Goal: Transaction & Acquisition: Obtain resource

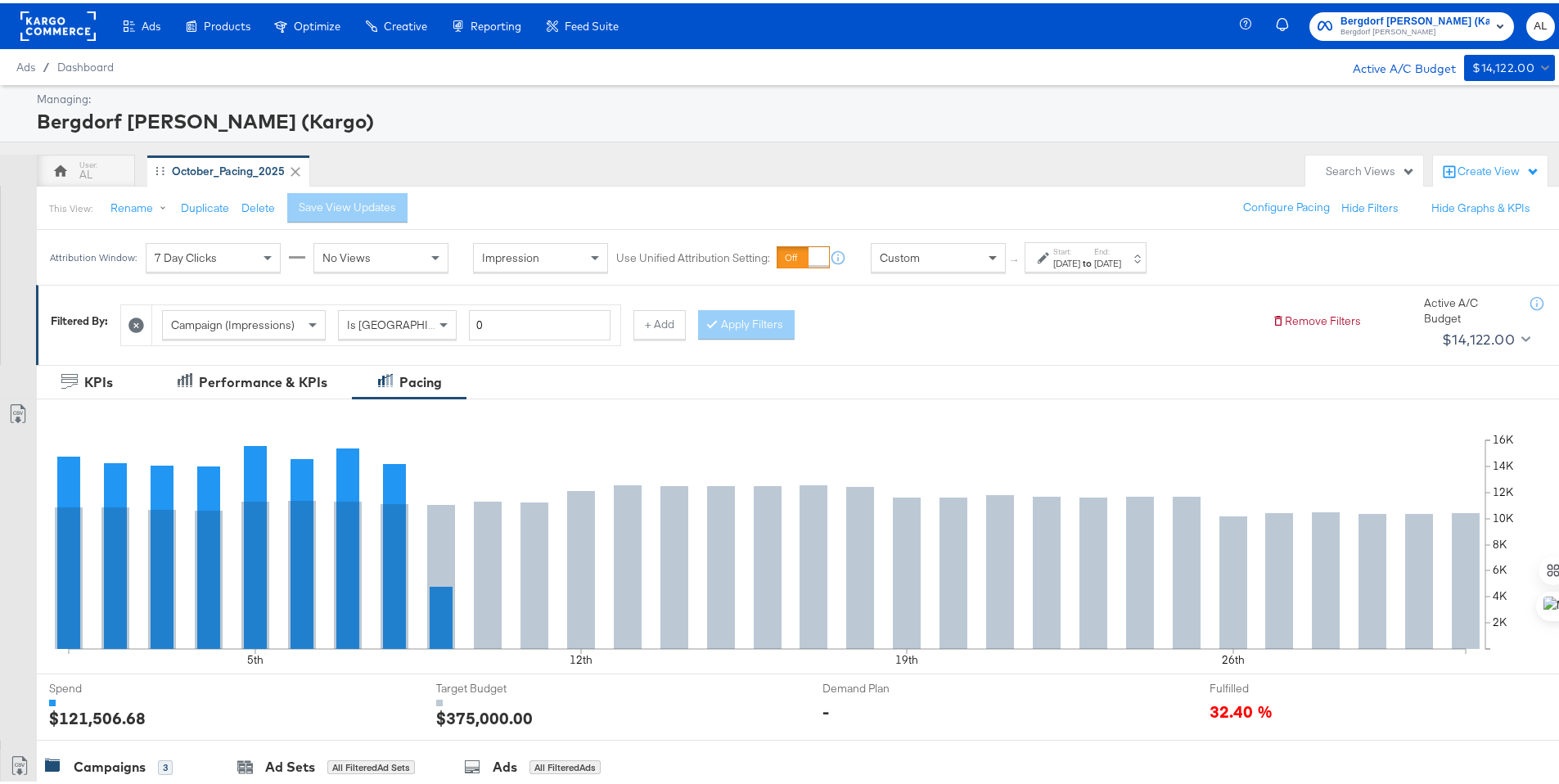
click at [987, 258] on span at bounding box center [994, 254] width 21 height 28
click at [1080, 258] on div "Oct 1st 2025" at bounding box center [1066, 259] width 27 height 13
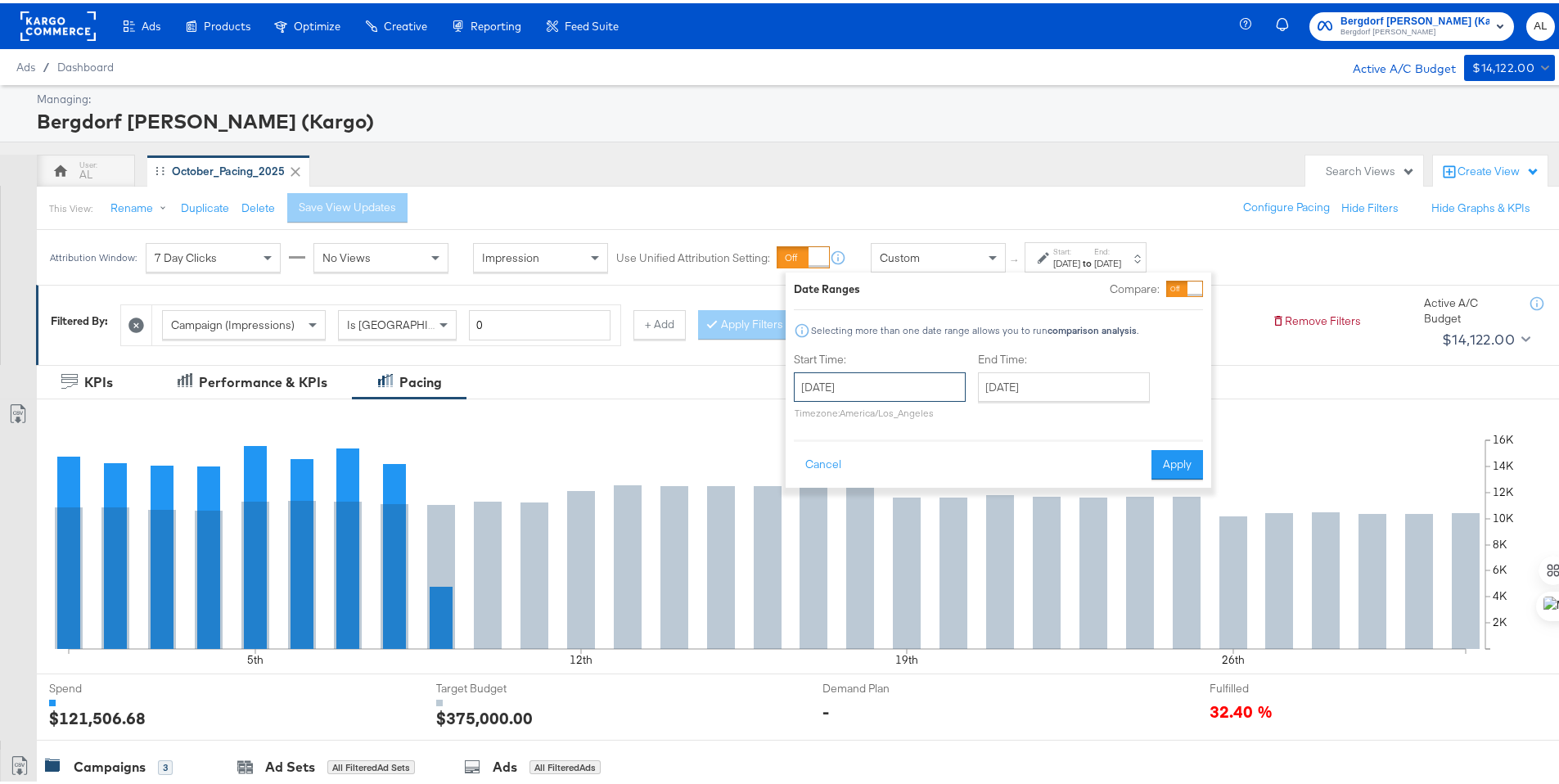
click at [937, 383] on input "October 1st 2025" at bounding box center [879, 384] width 172 height 30
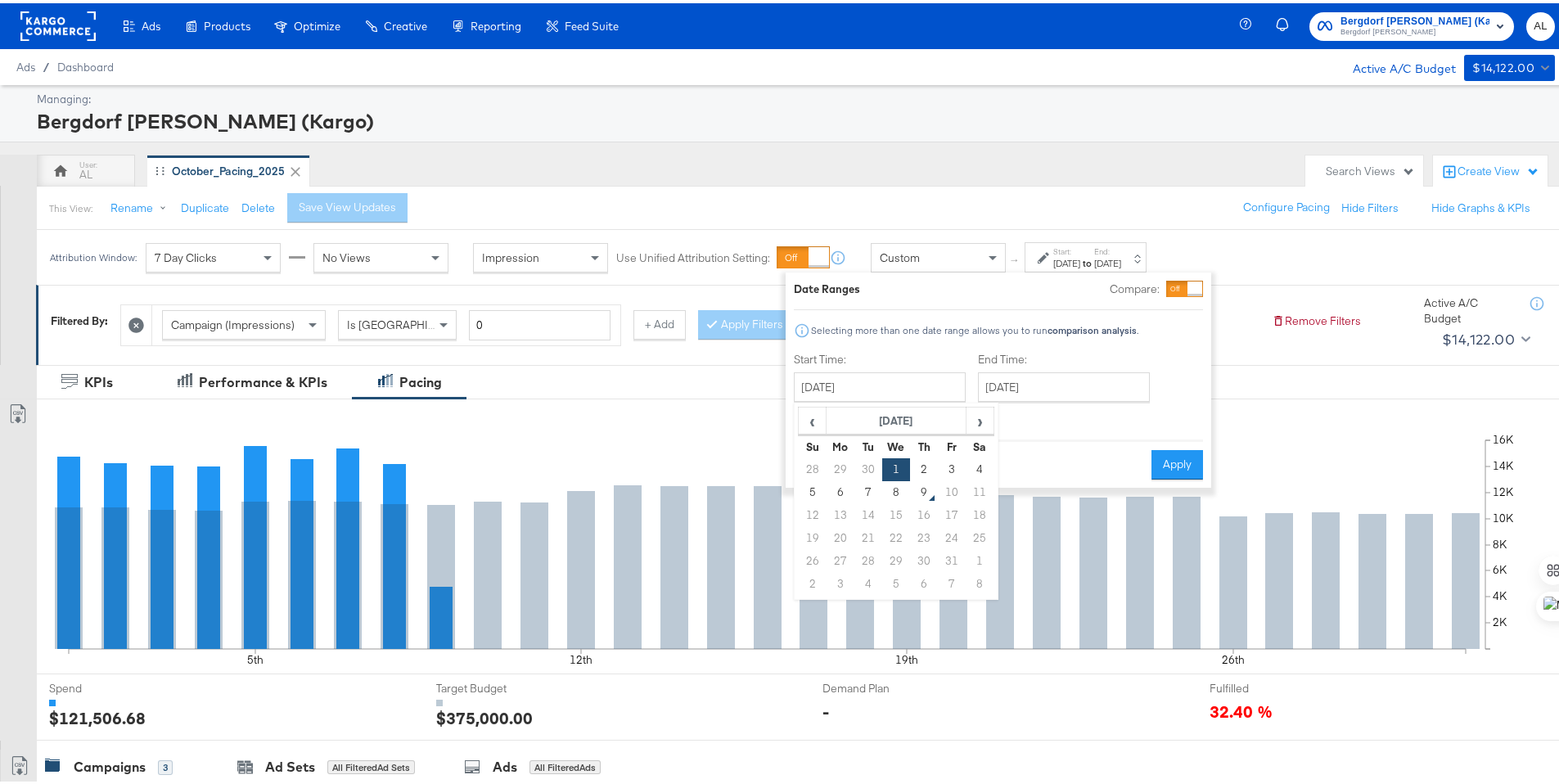
click at [809, 495] on td "5" at bounding box center [812, 489] width 28 height 23
type input "October 5th 2025"
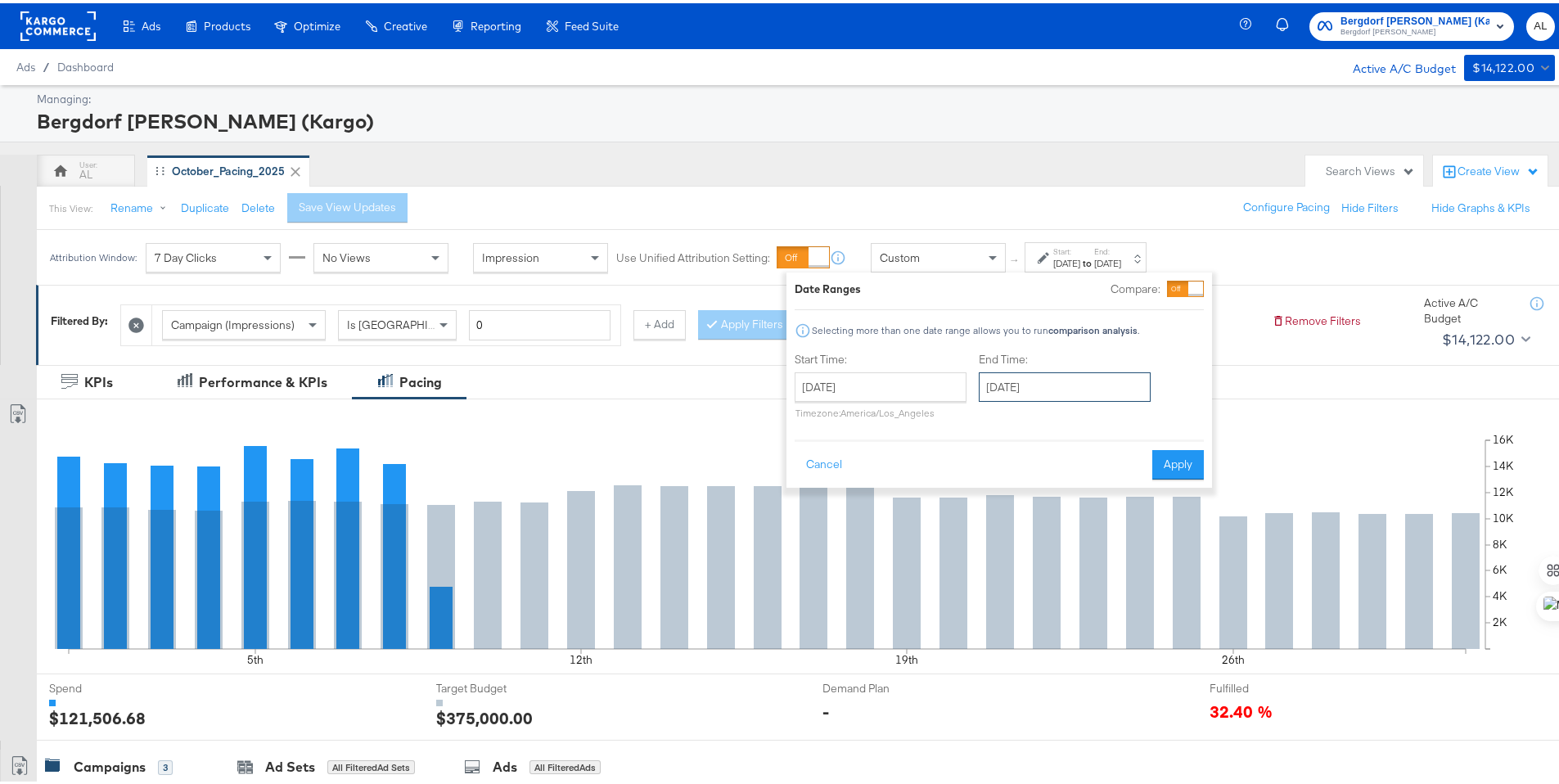
click at [997, 386] on input "October 31st 2025" at bounding box center [1064, 384] width 172 height 30
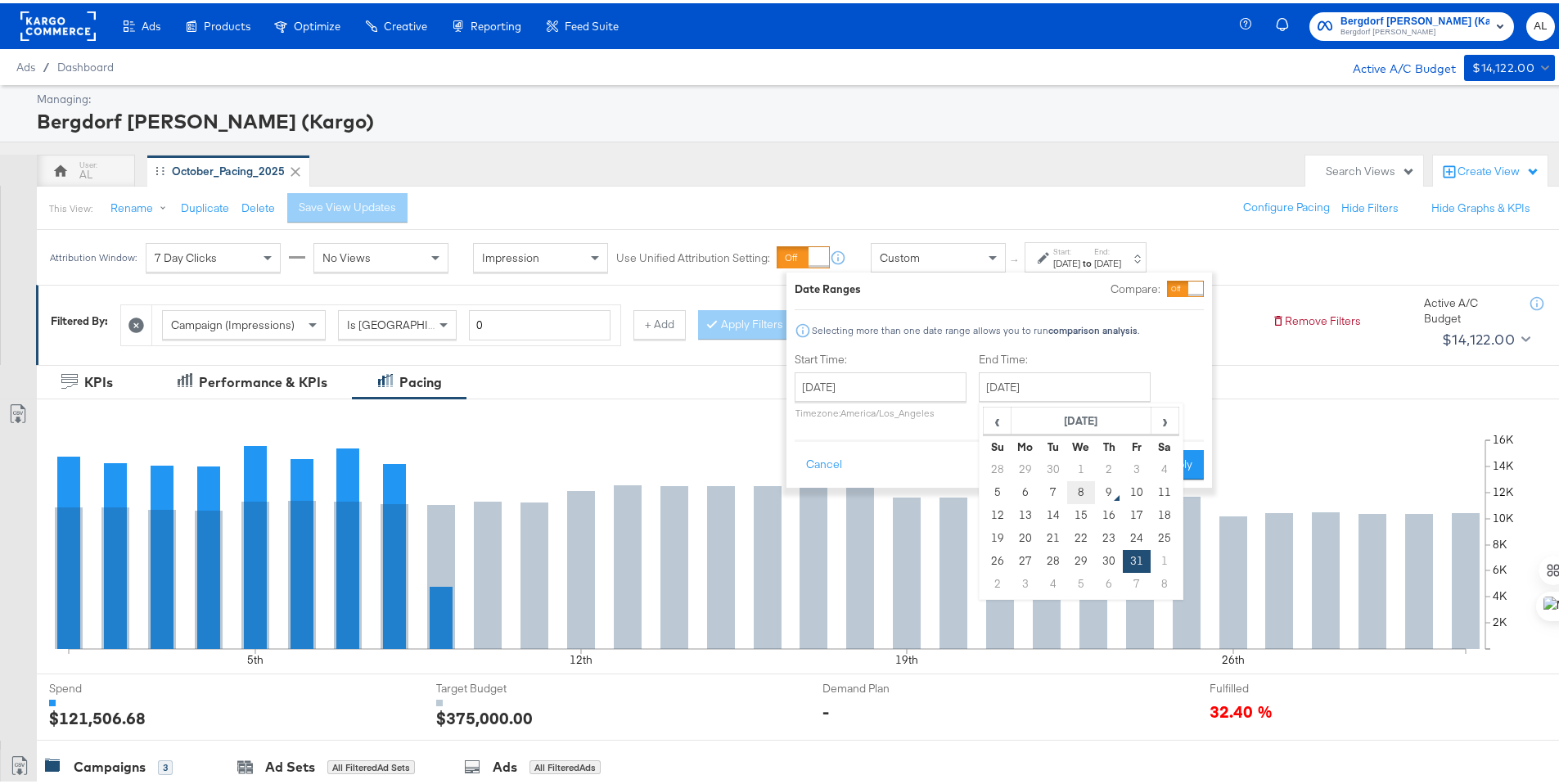
click at [1070, 483] on td "8" at bounding box center [1081, 489] width 28 height 23
type input "October 8th 2025"
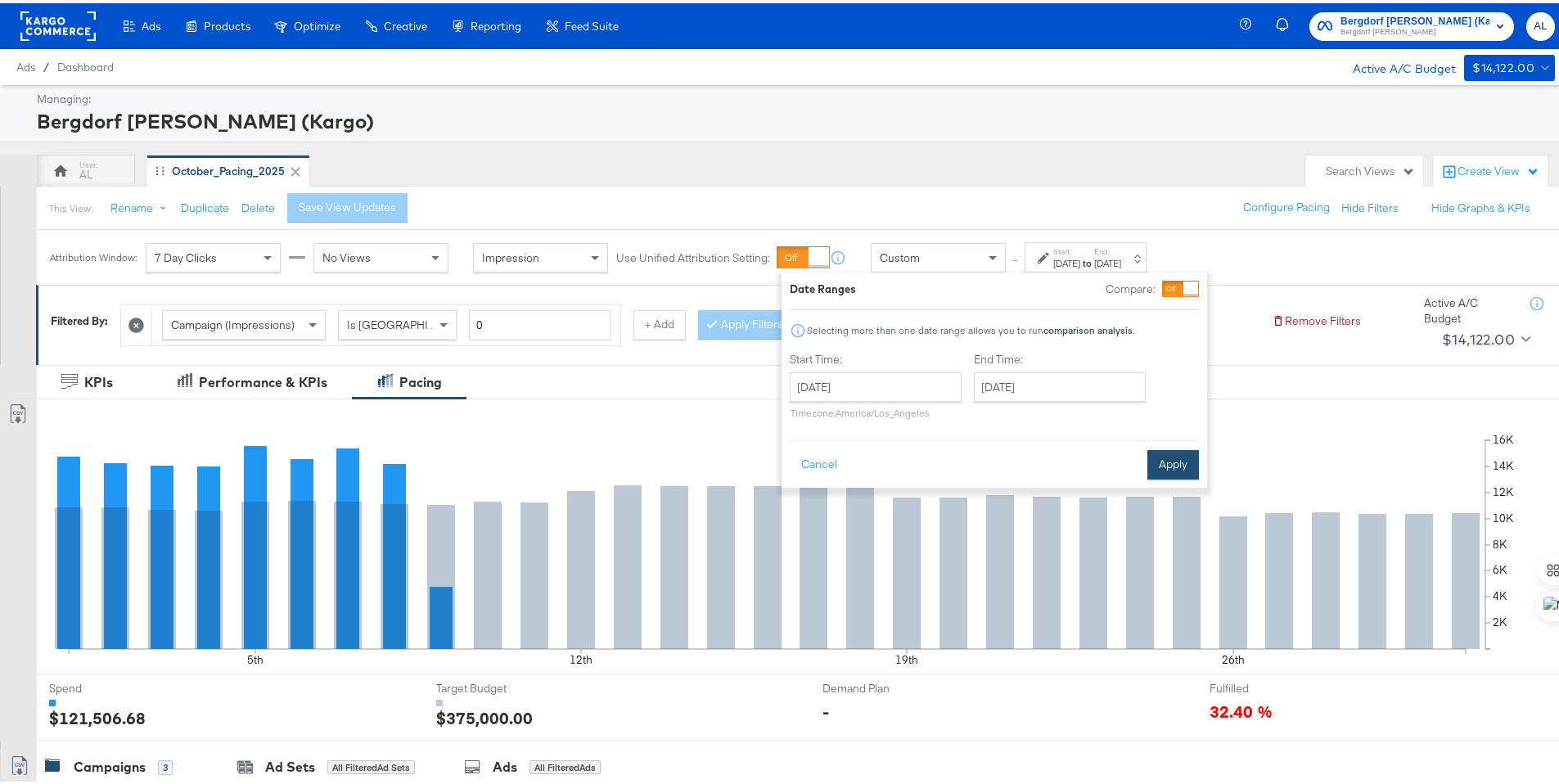
click at [1172, 462] on button "Apply" at bounding box center [1173, 461] width 52 height 30
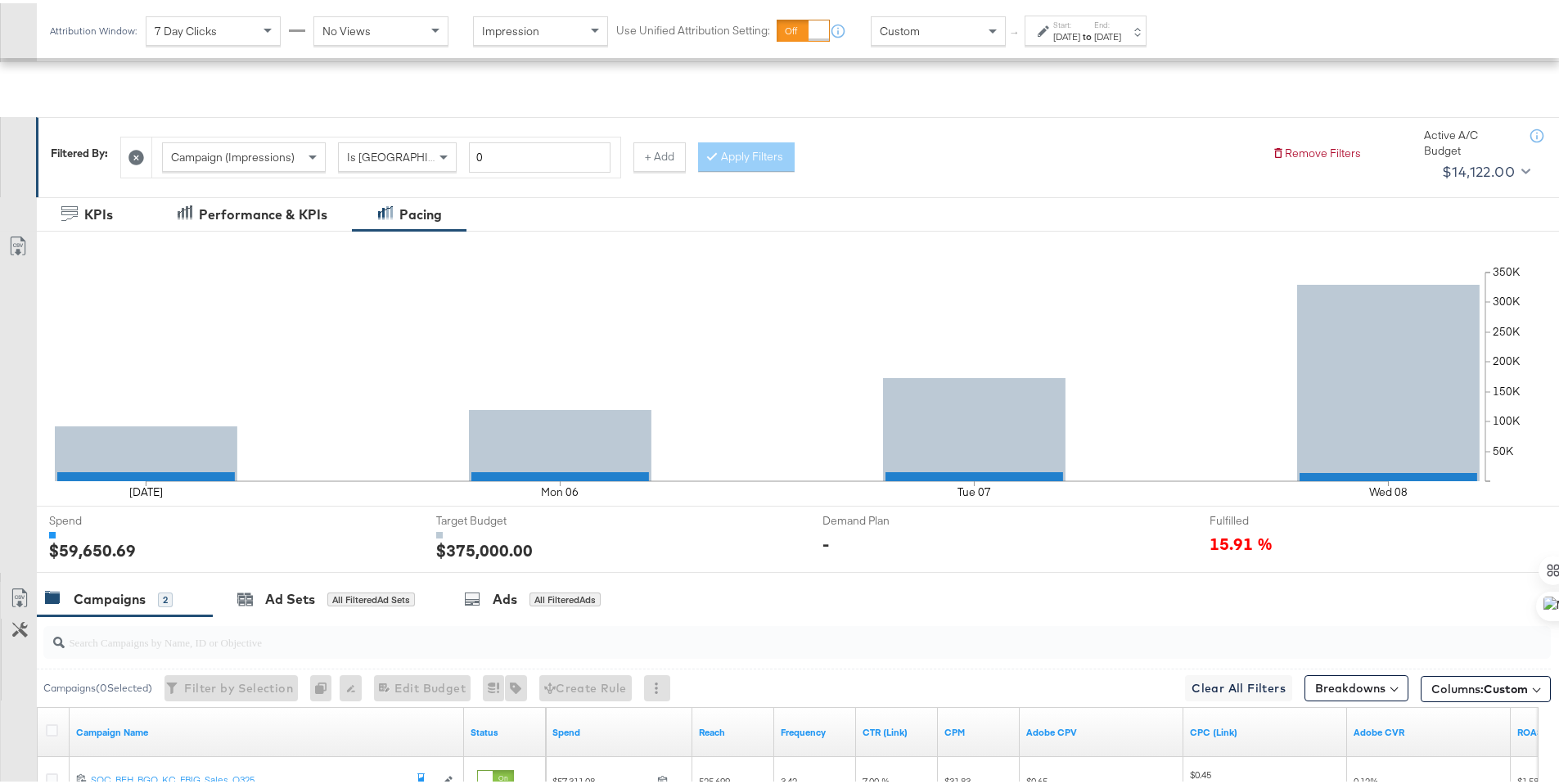
scroll to position [404, 0]
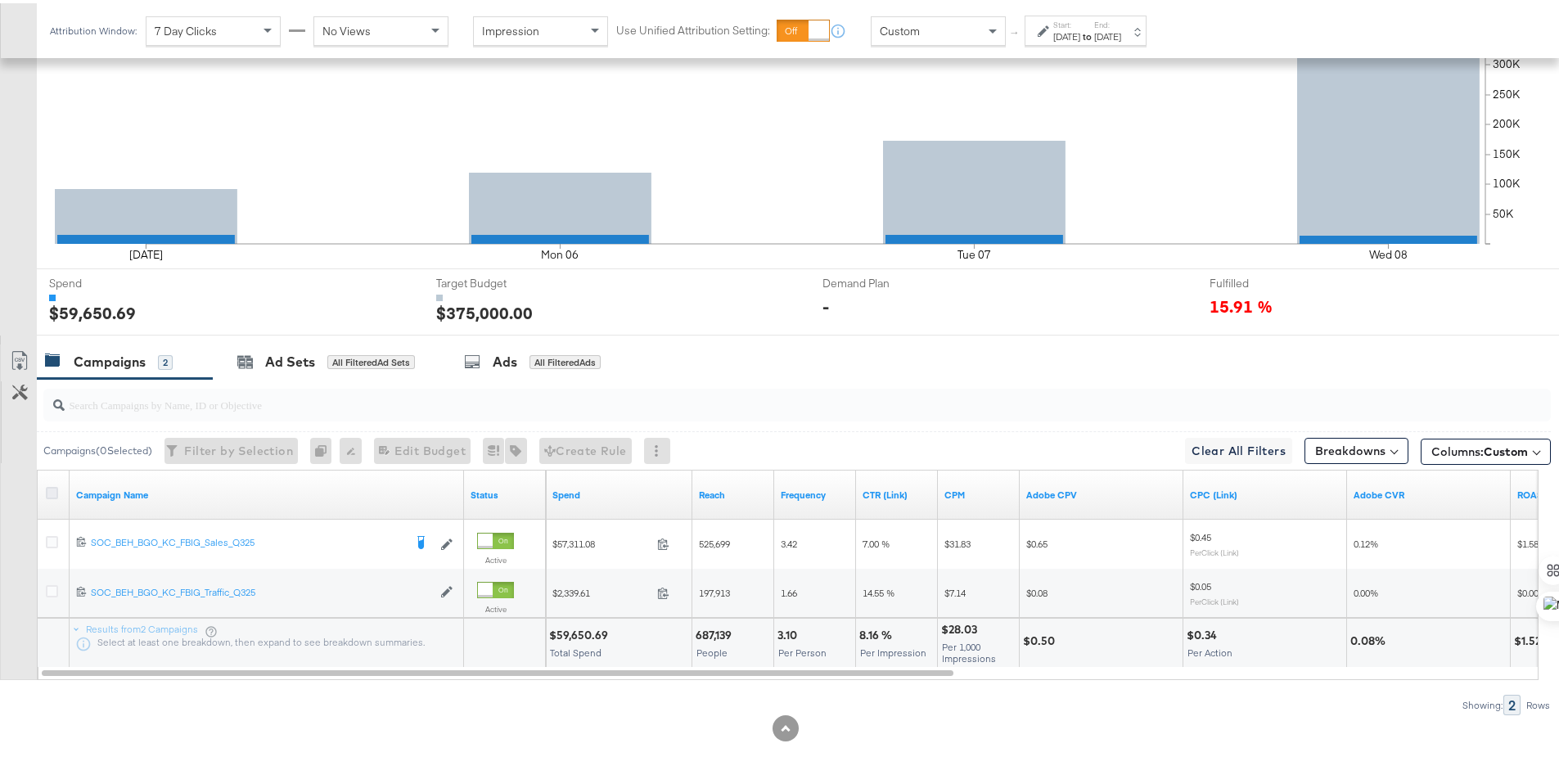
click at [53, 491] on icon at bounding box center [52, 489] width 12 height 12
click at [0, 0] on input "checkbox" at bounding box center [0, 0] width 0 height 0
click at [1482, 456] on button "Columns: Custom" at bounding box center [1485, 448] width 130 height 26
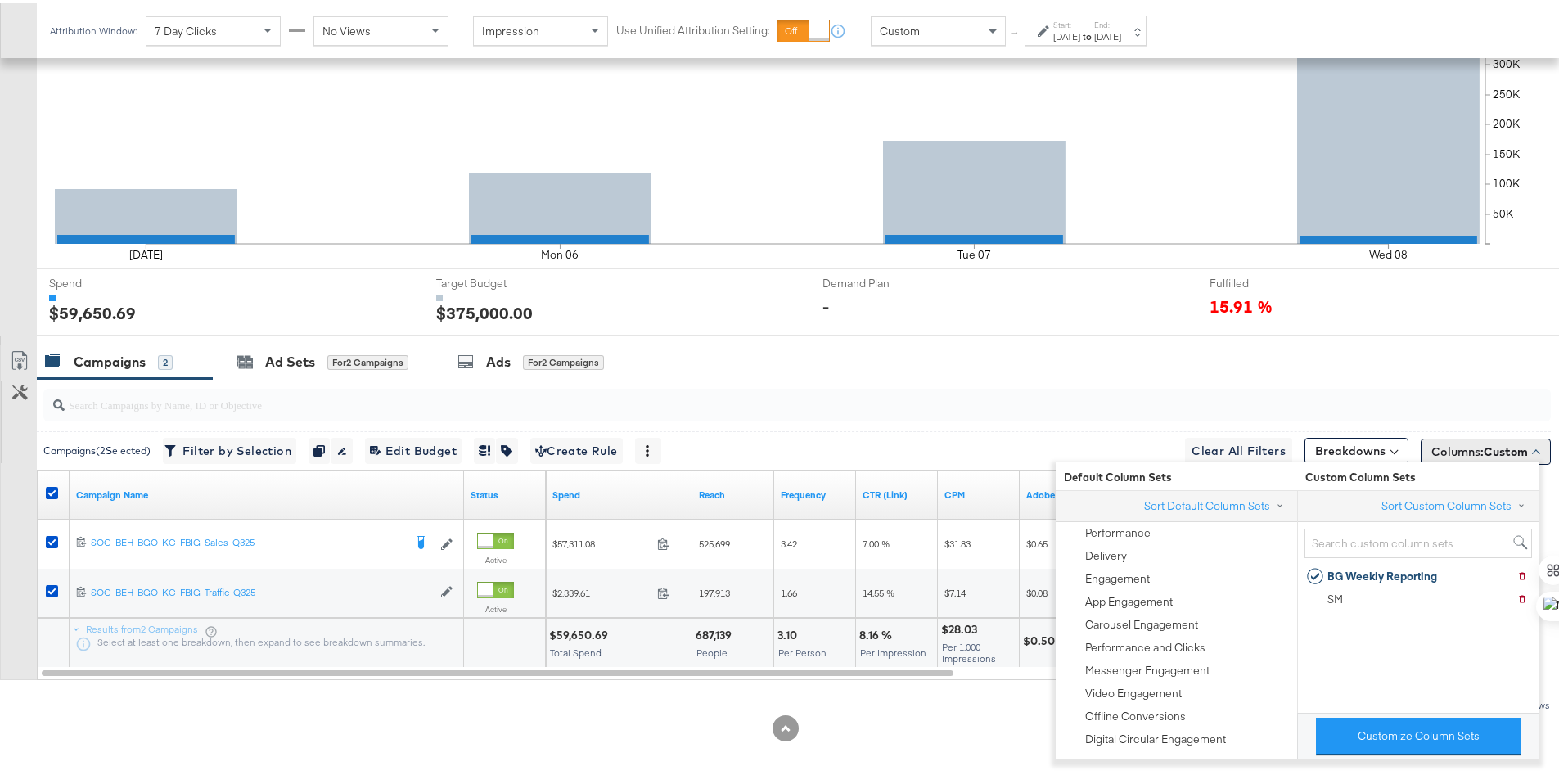
click at [1482, 456] on button "Columns: Custom" at bounding box center [1485, 448] width 130 height 26
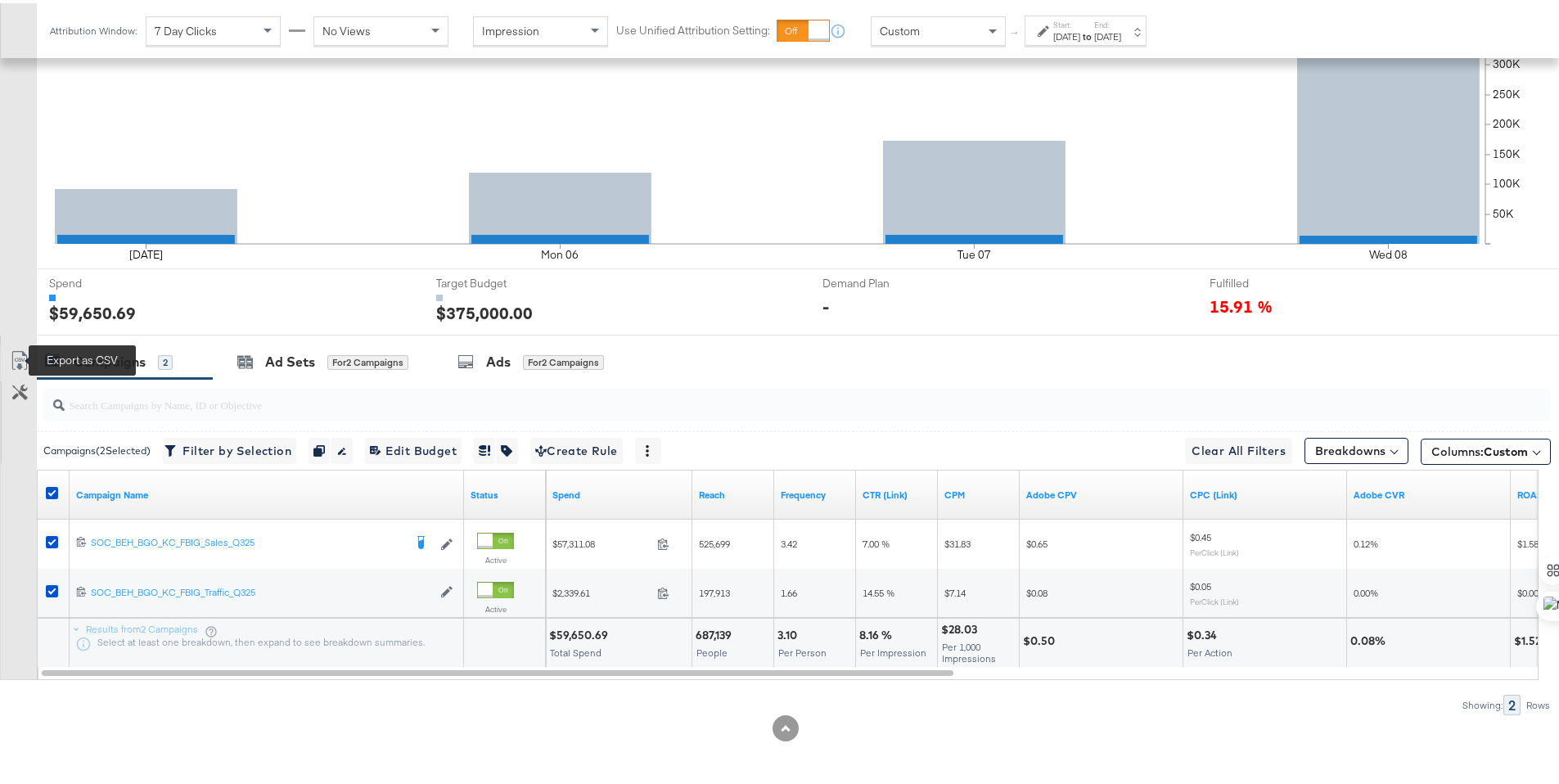
click at [24, 362] on icon at bounding box center [20, 358] width 20 height 20
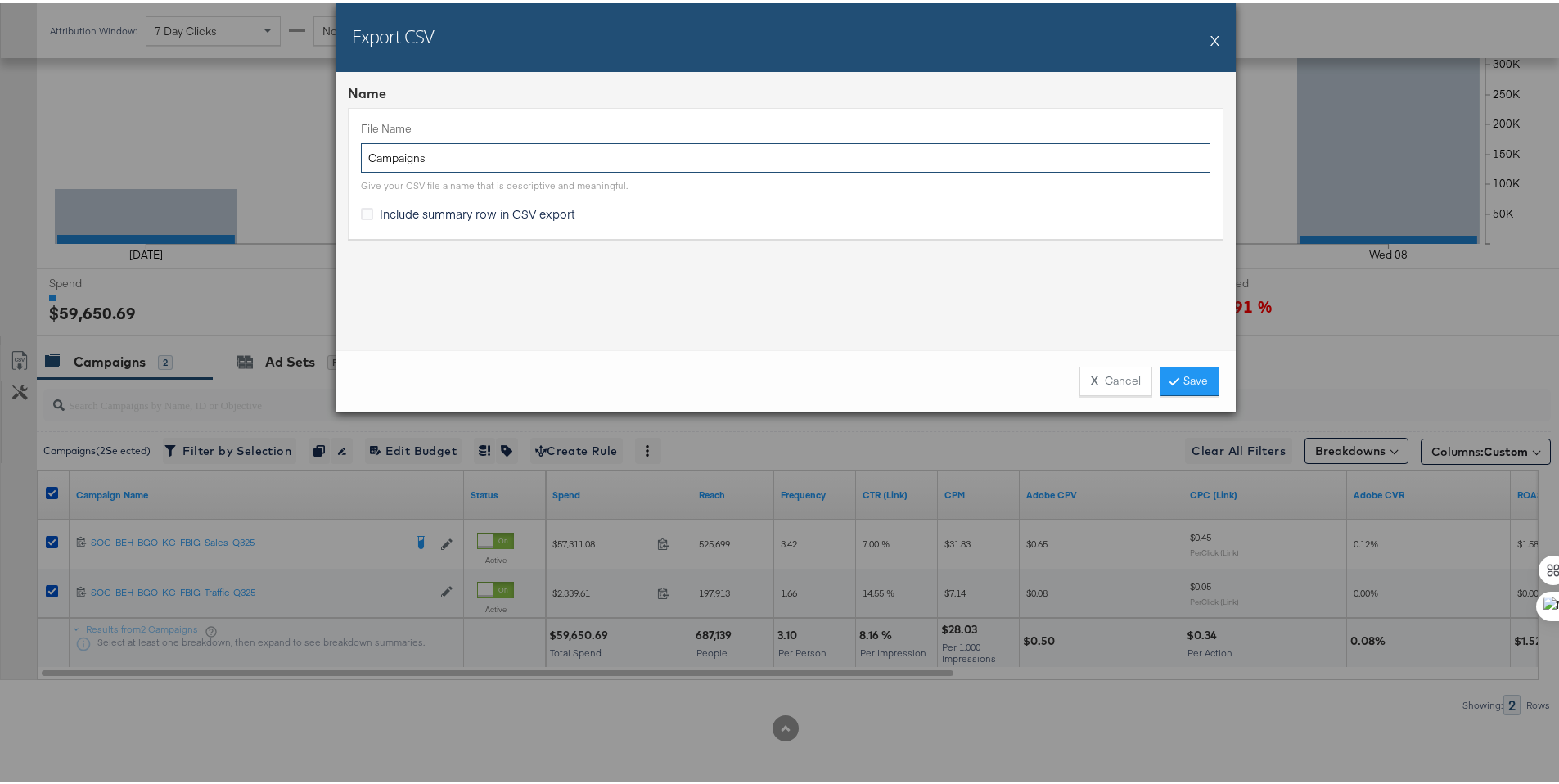
click at [361, 155] on input "Campaigns" at bounding box center [785, 155] width 849 height 30
type input "BG MW Campaigns"
click at [411, 209] on span "Include summary row in CSV export" at bounding box center [477, 210] width 196 height 16
click at [0, 0] on input "Include summary row in CSV export" at bounding box center [0, 0] width 0 height 0
click at [1194, 388] on link "Save" at bounding box center [1189, 378] width 59 height 30
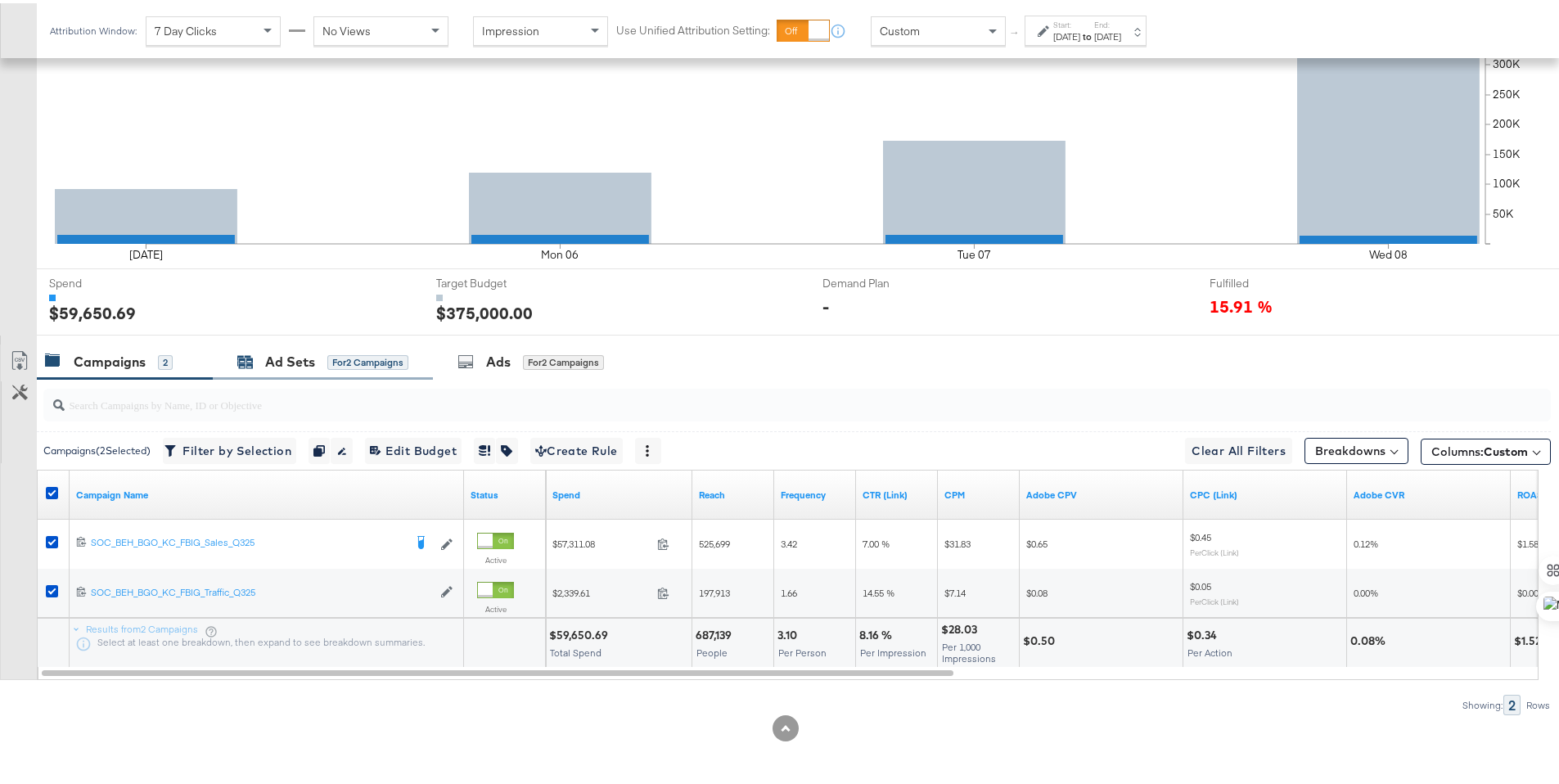
click at [245, 357] on icon at bounding box center [242, 356] width 7 height 5
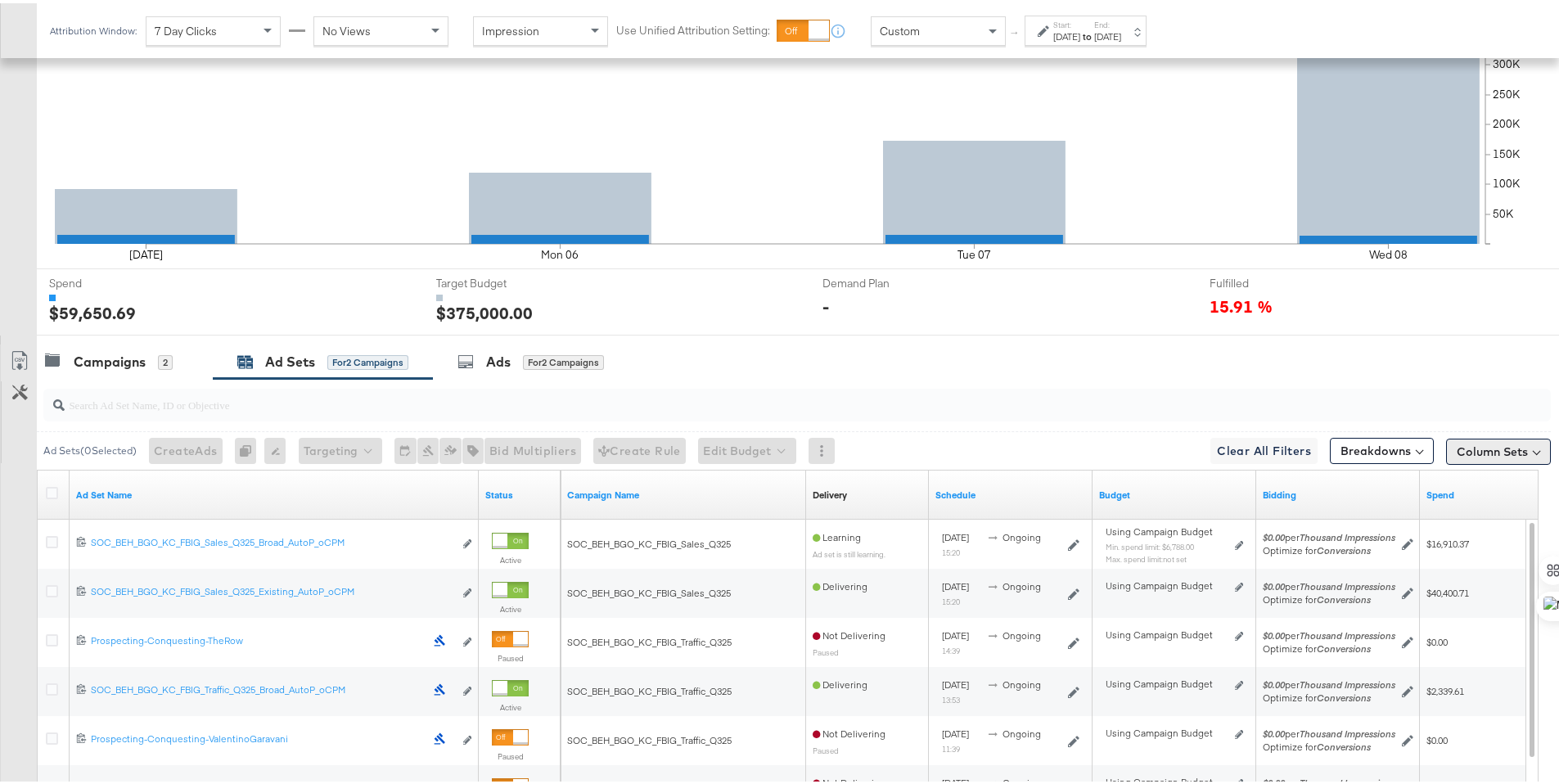
click at [1487, 440] on button "Column Sets" at bounding box center [1497, 448] width 104 height 26
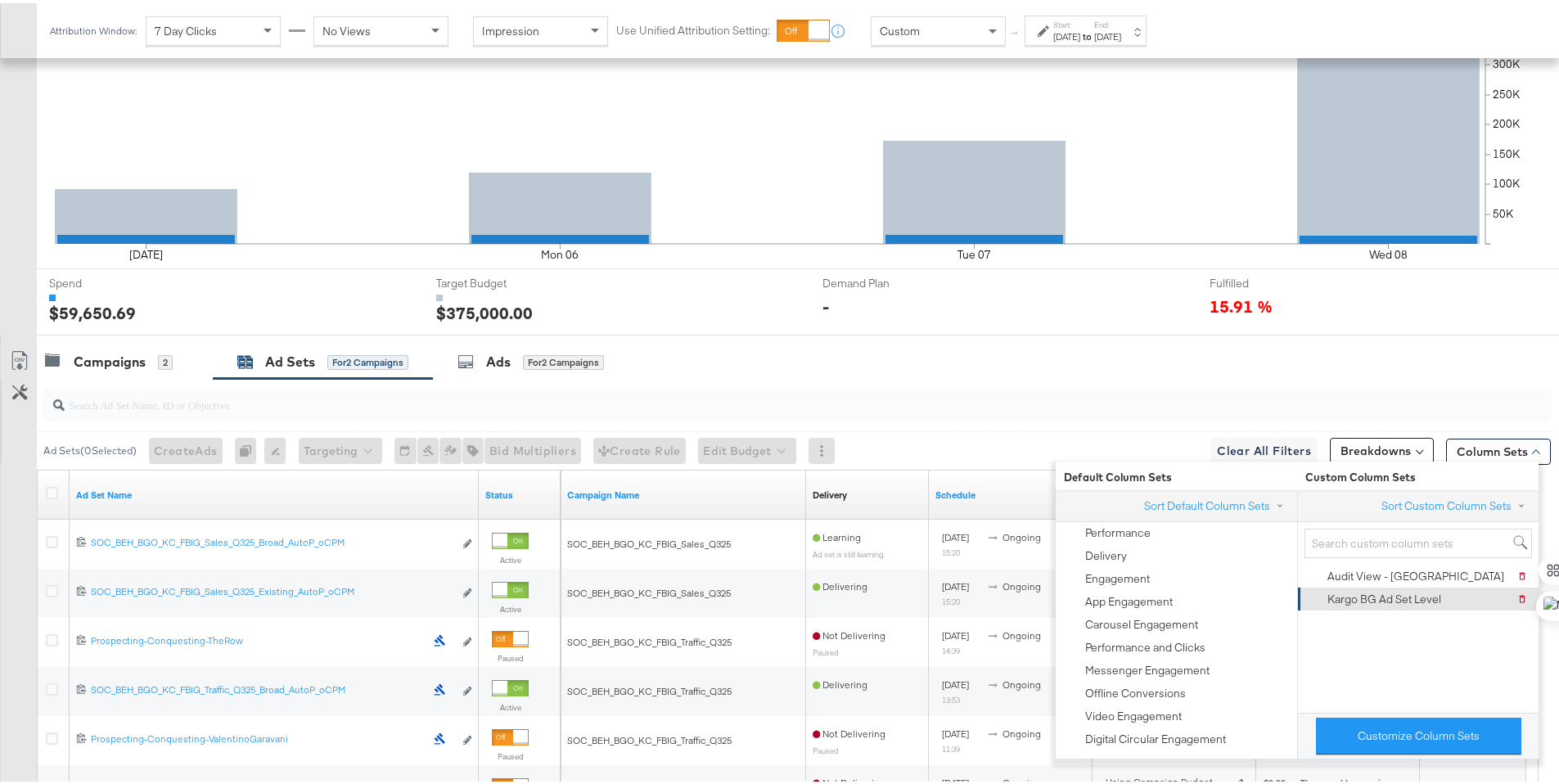
click at [1432, 598] on div "Kargo BG Ad Set Level" at bounding box center [1384, 596] width 113 height 16
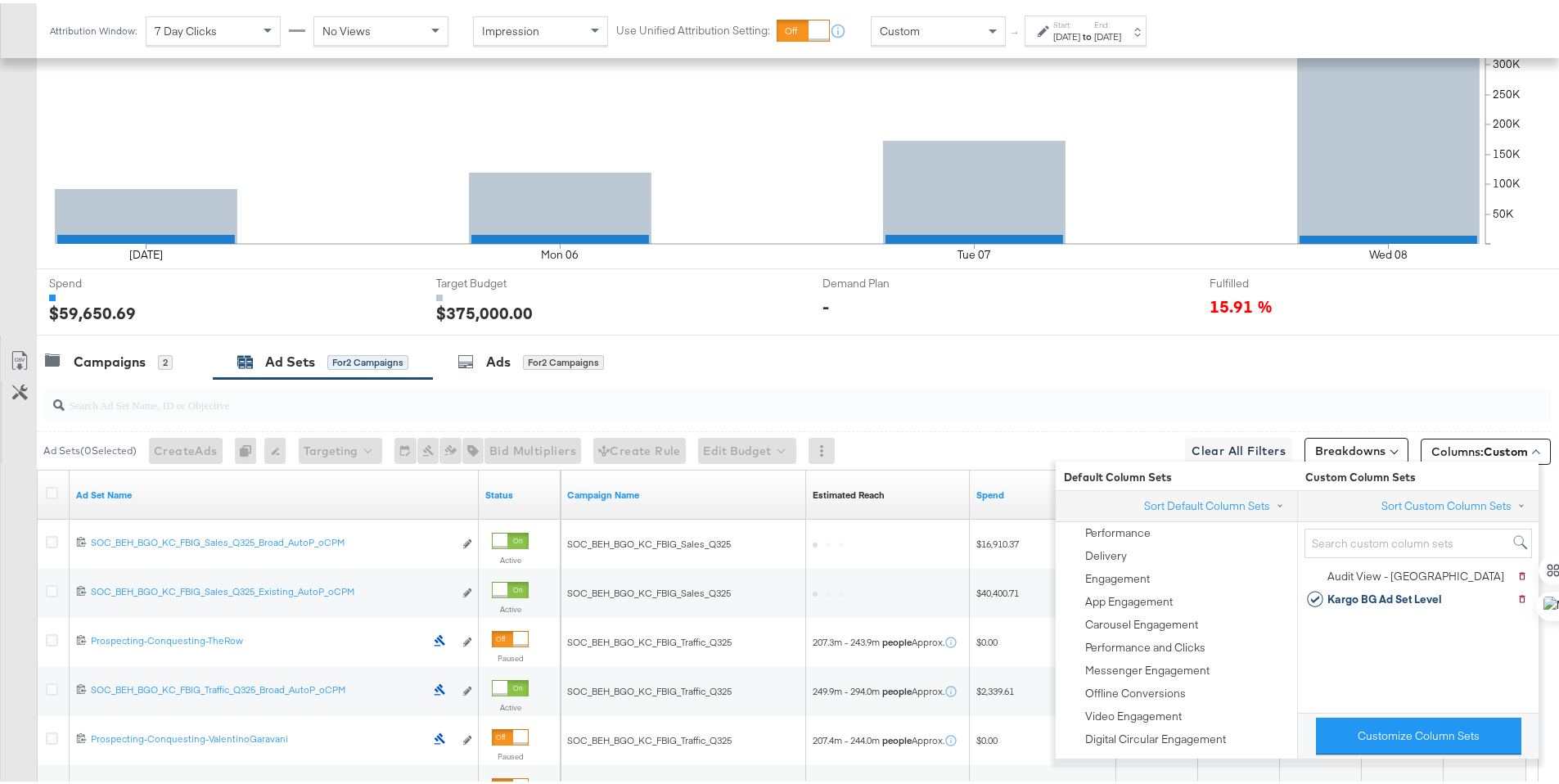
click at [1441, 372] on div "Campaigns 2 Ad Sets for 2 Campaigns Ads for 2 Campaigns" at bounding box center [803, 358] width 1534 height 35
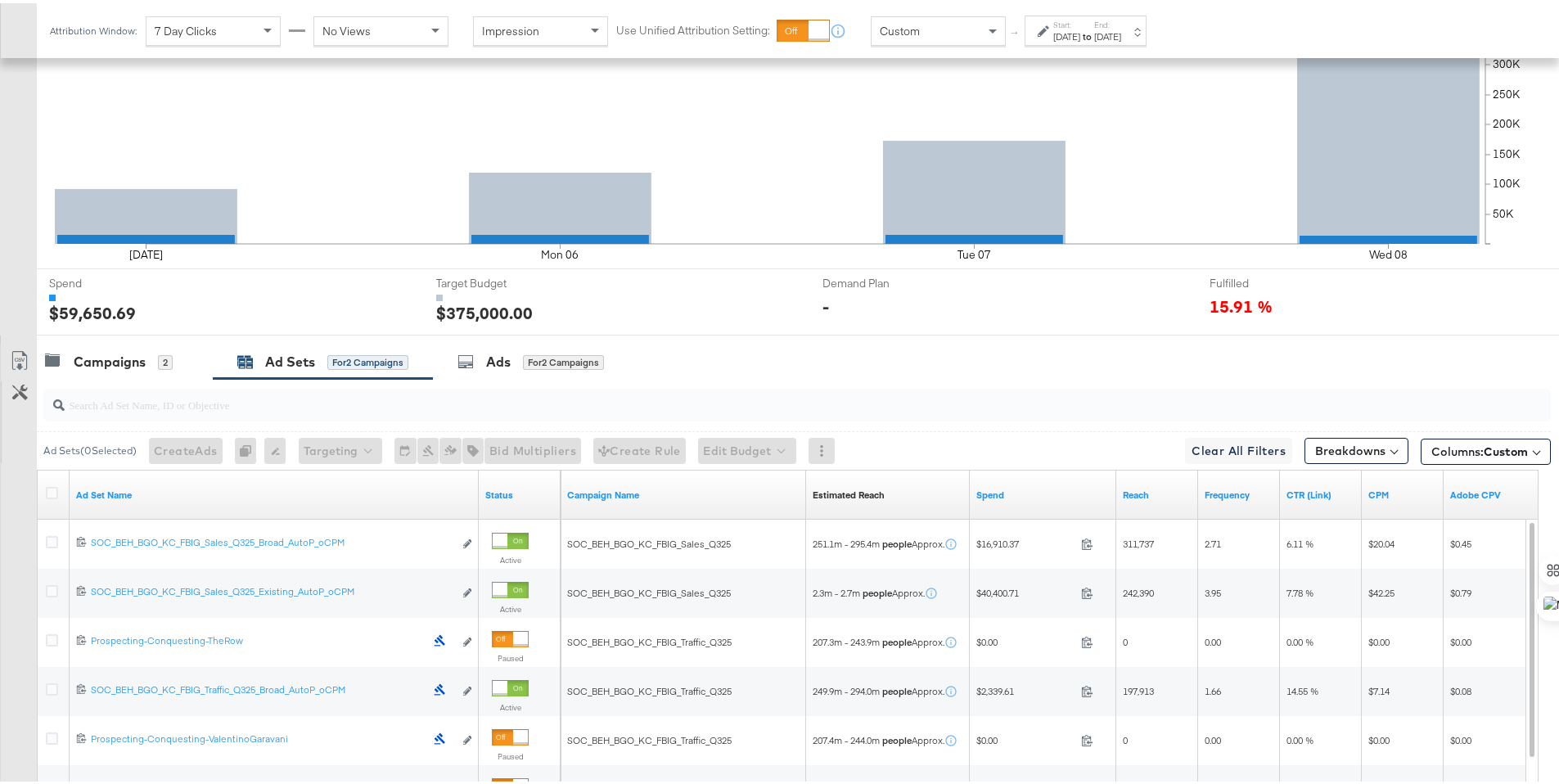
click at [58, 490] on div at bounding box center [54, 491] width 17 height 16
click at [43, 488] on div at bounding box center [55, 492] width 30 height 30
click at [49, 489] on icon at bounding box center [52, 489] width 12 height 12
click at [0, 0] on input "checkbox" at bounding box center [0, 0] width 0 height 0
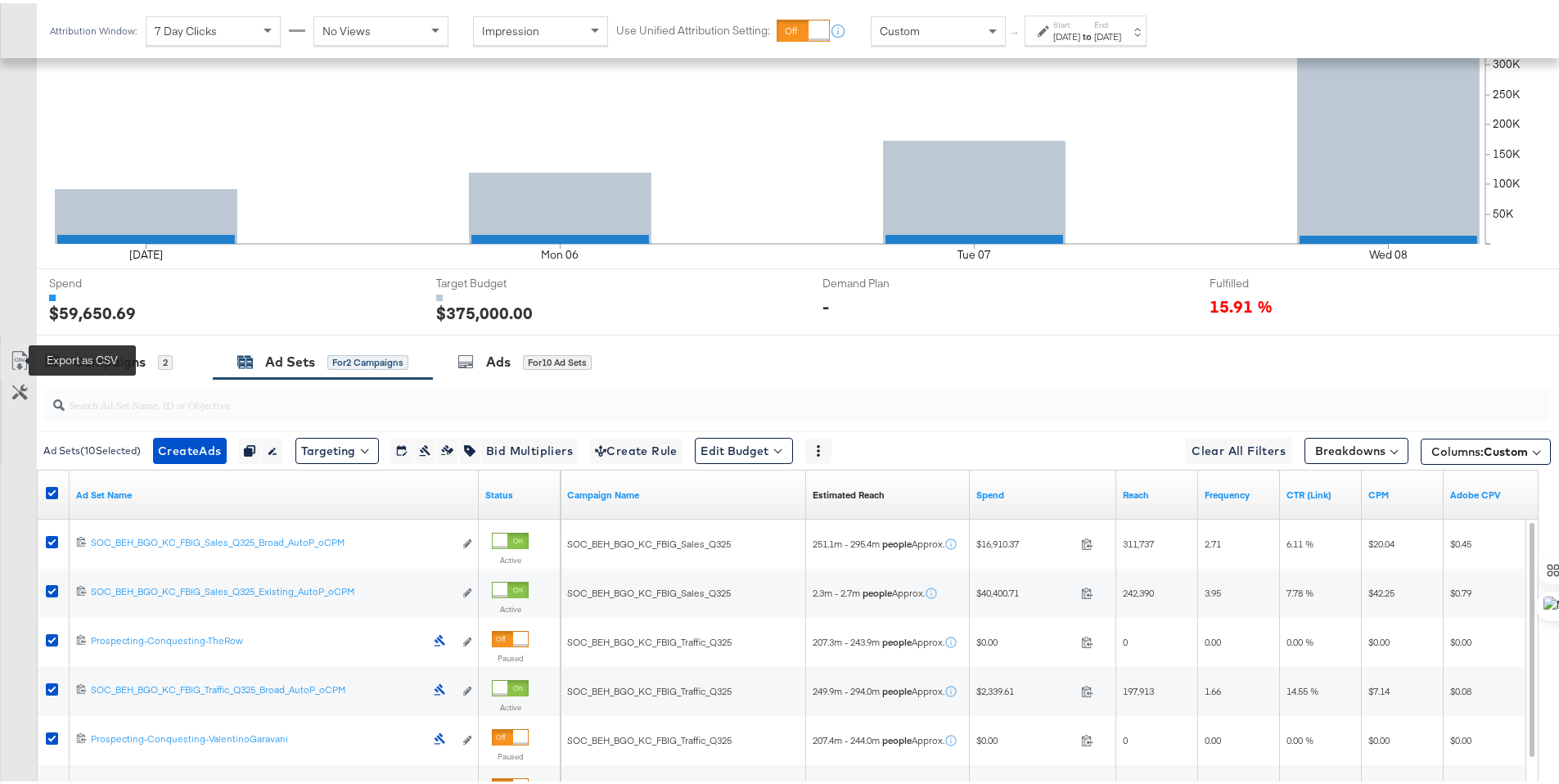
click at [20, 359] on icon at bounding box center [20, 358] width 20 height 20
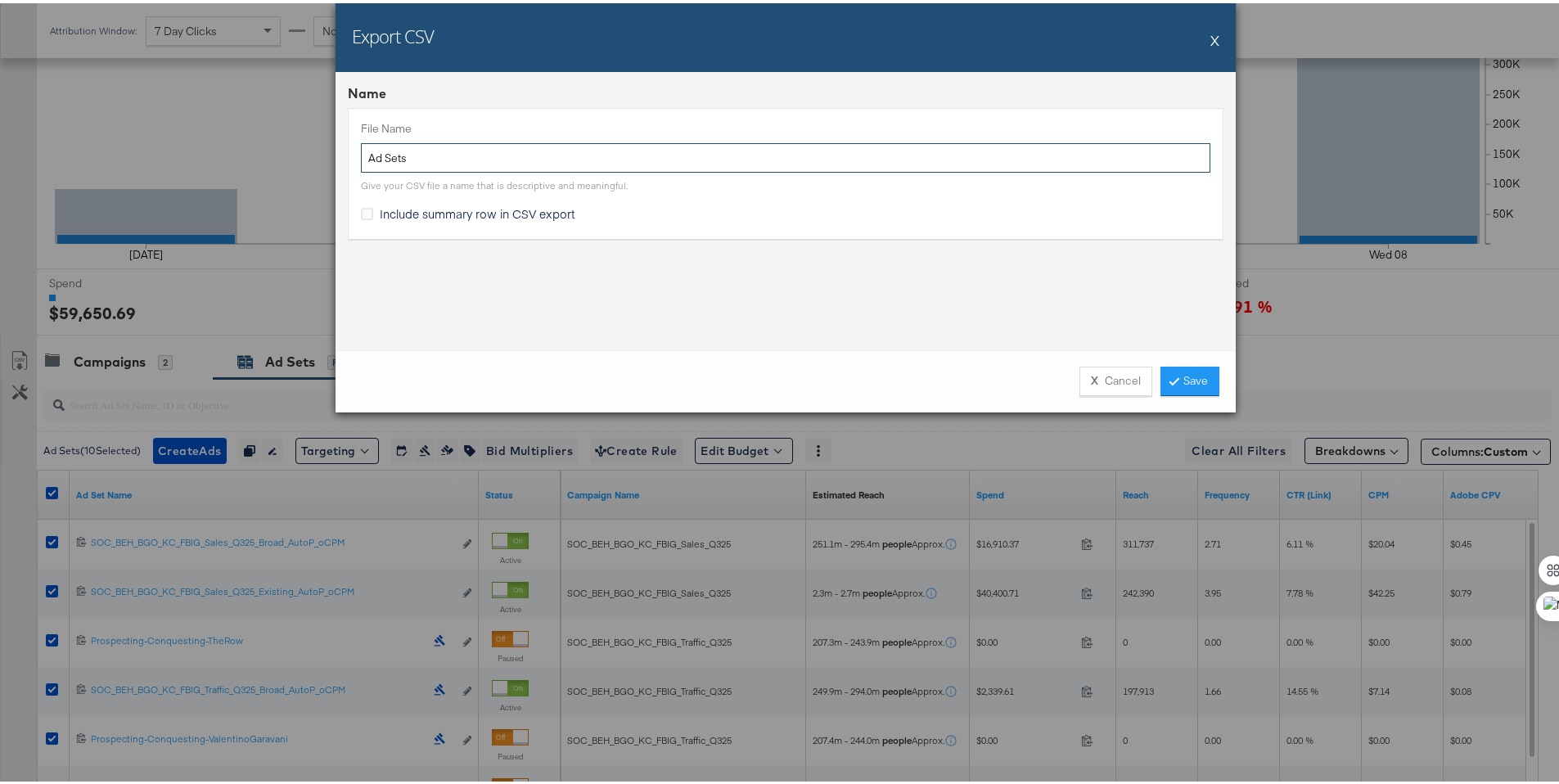
click at [361, 148] on input "Ad Sets" at bounding box center [785, 155] width 849 height 30
type input "BG MW Ad Sets"
click at [414, 218] on span "Include summary row in CSV export" at bounding box center [477, 210] width 196 height 16
click at [0, 0] on input "Include summary row in CSV export" at bounding box center [0, 0] width 0 height 0
click at [1160, 384] on link "Save" at bounding box center [1189, 378] width 59 height 30
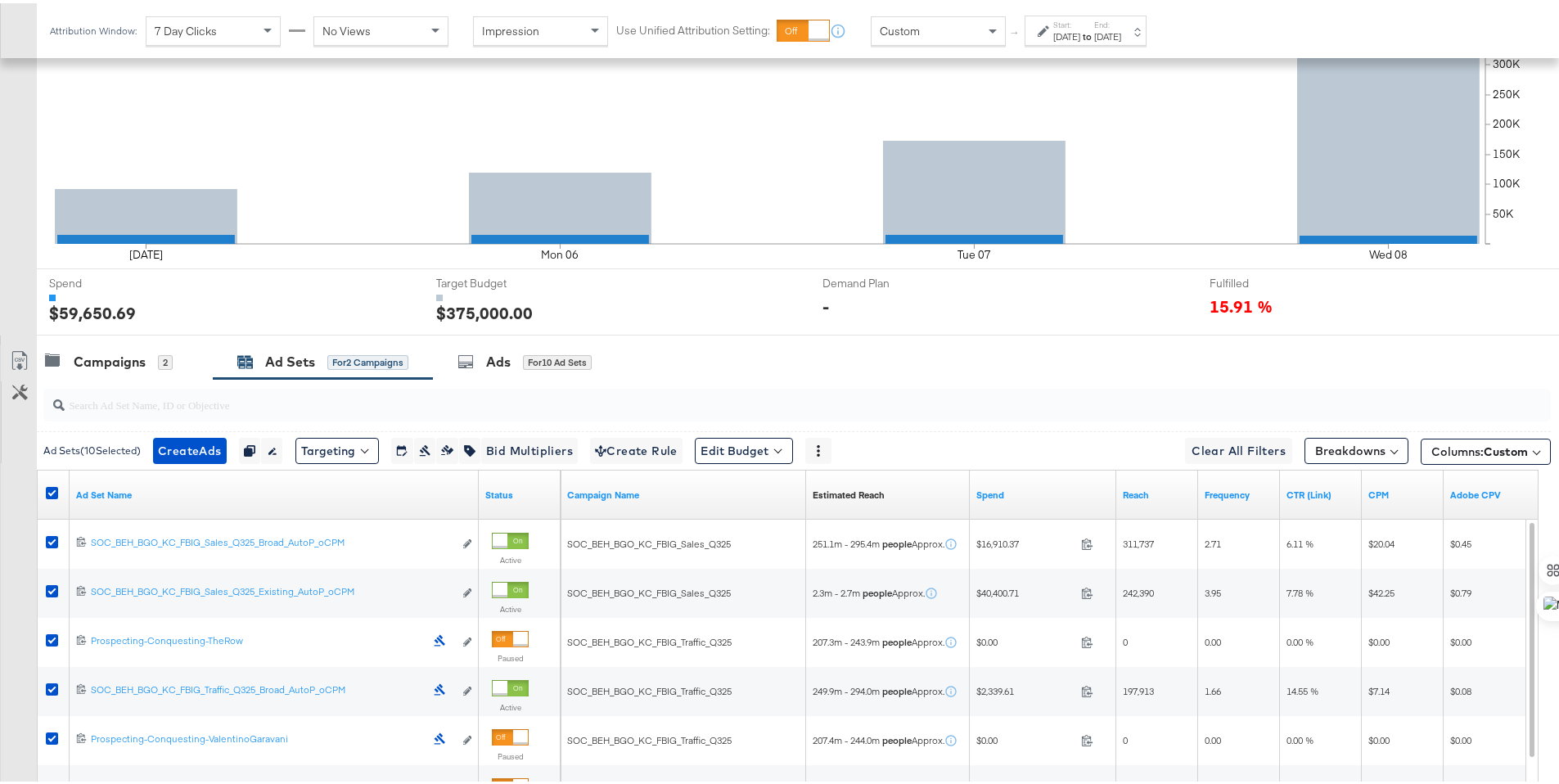
scroll to position [0, 0]
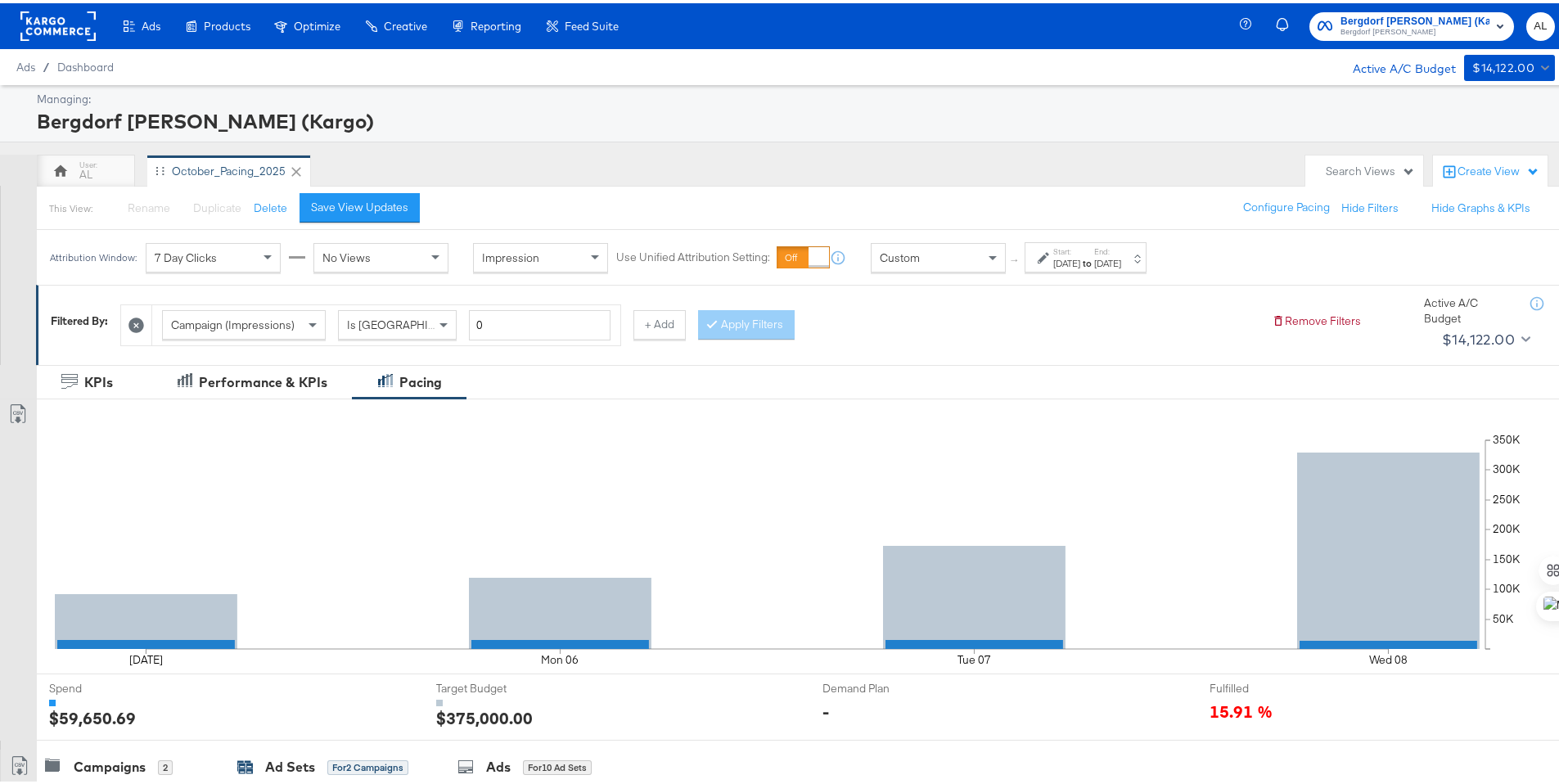
click at [44, 24] on rect at bounding box center [59, 23] width 76 height 30
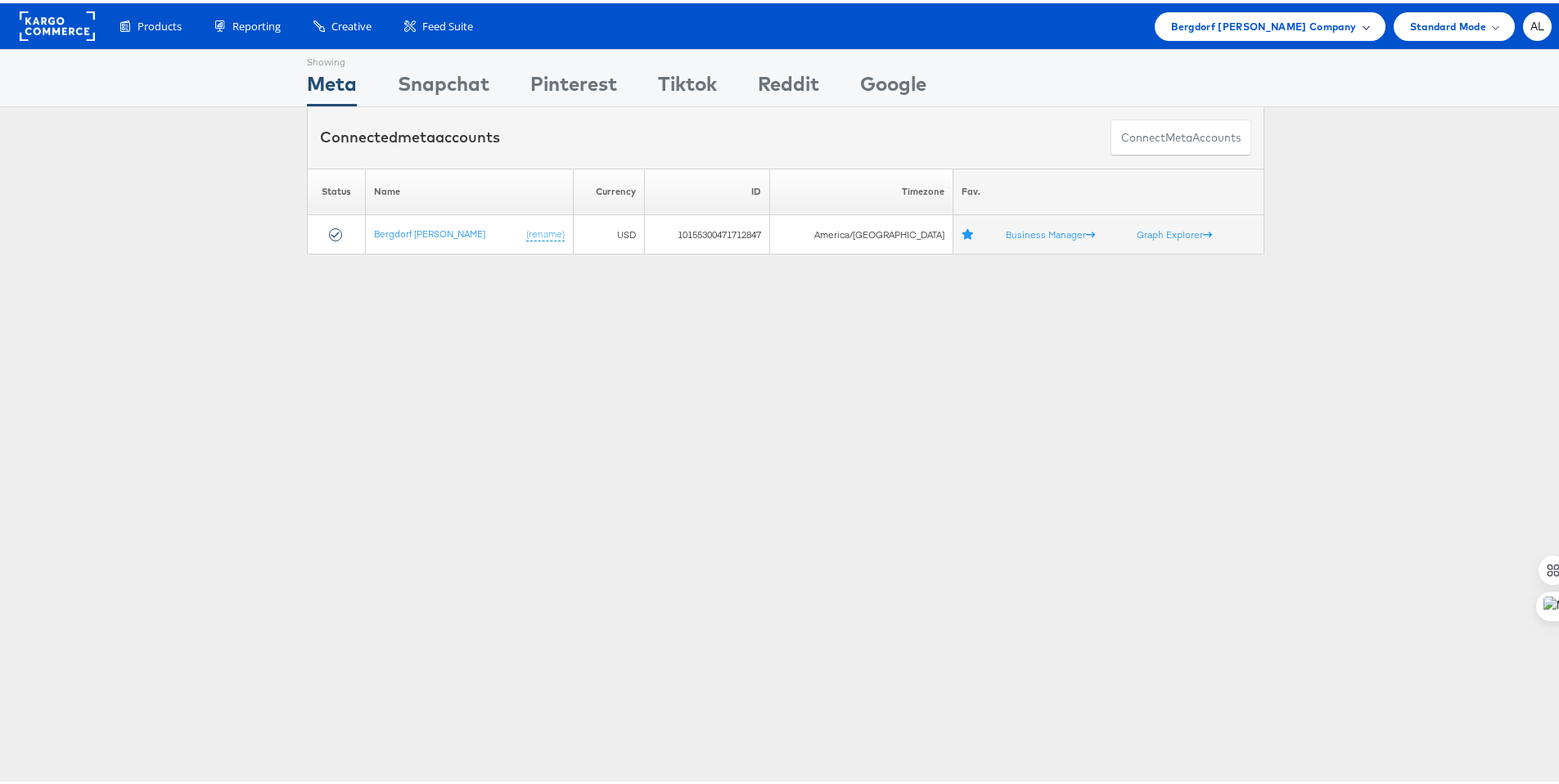
click at [1296, 26] on span "Bergdorf [PERSON_NAME] Company" at bounding box center [1264, 23] width 185 height 17
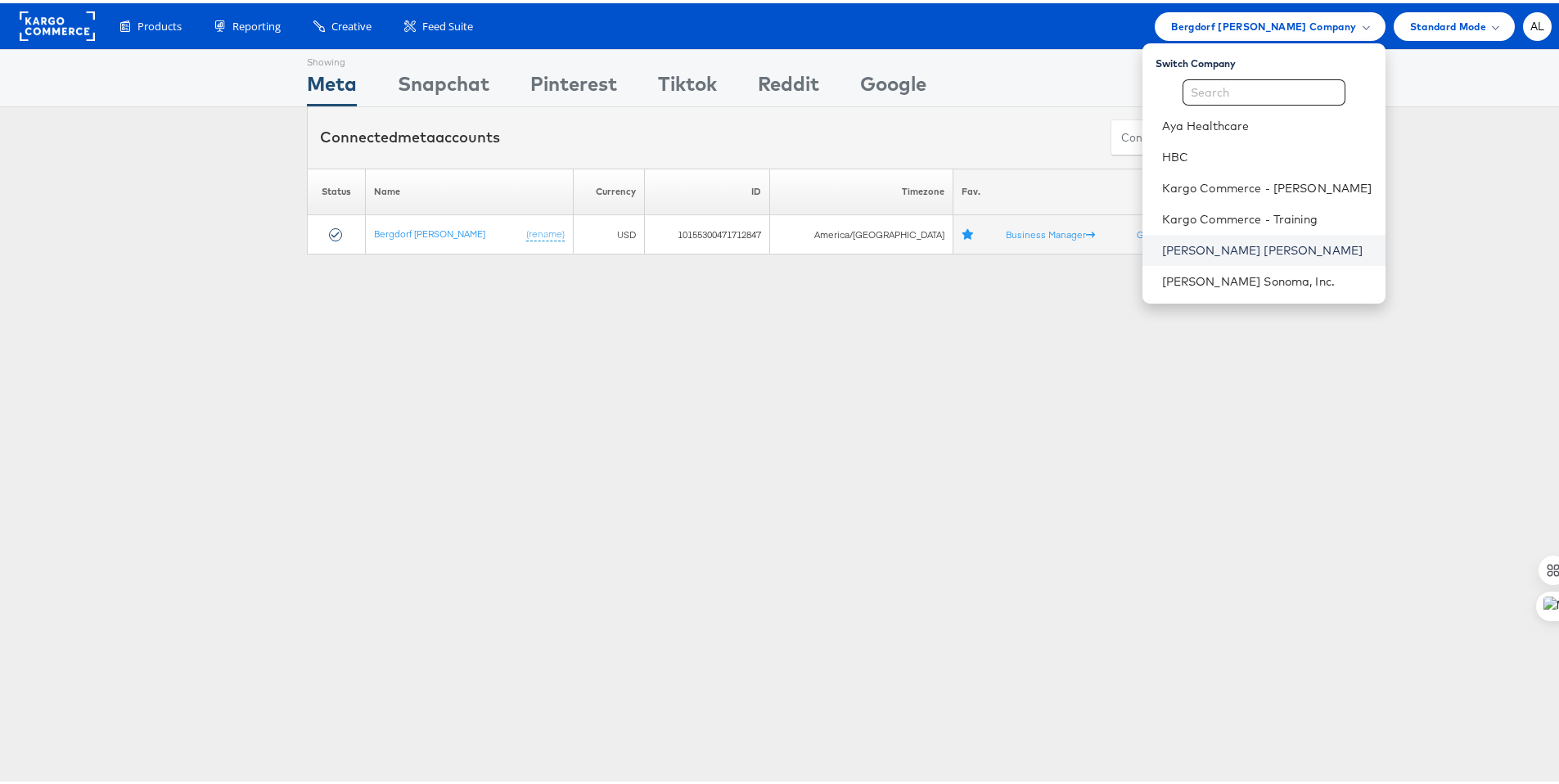
click at [1172, 240] on link "[PERSON_NAME] [PERSON_NAME]" at bounding box center [1268, 246] width 211 height 16
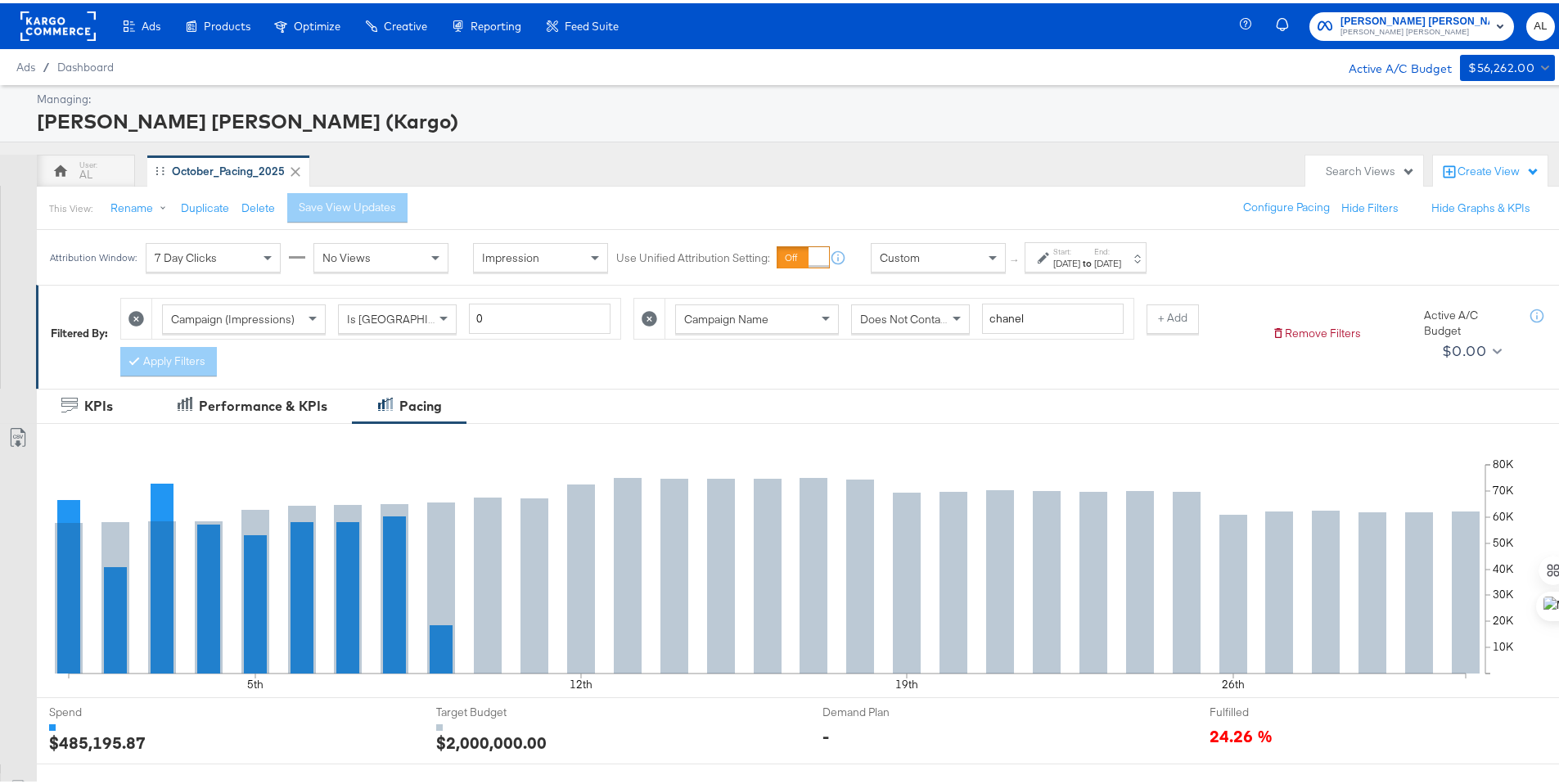
click at [1042, 260] on icon at bounding box center [1044, 254] width 12 height 12
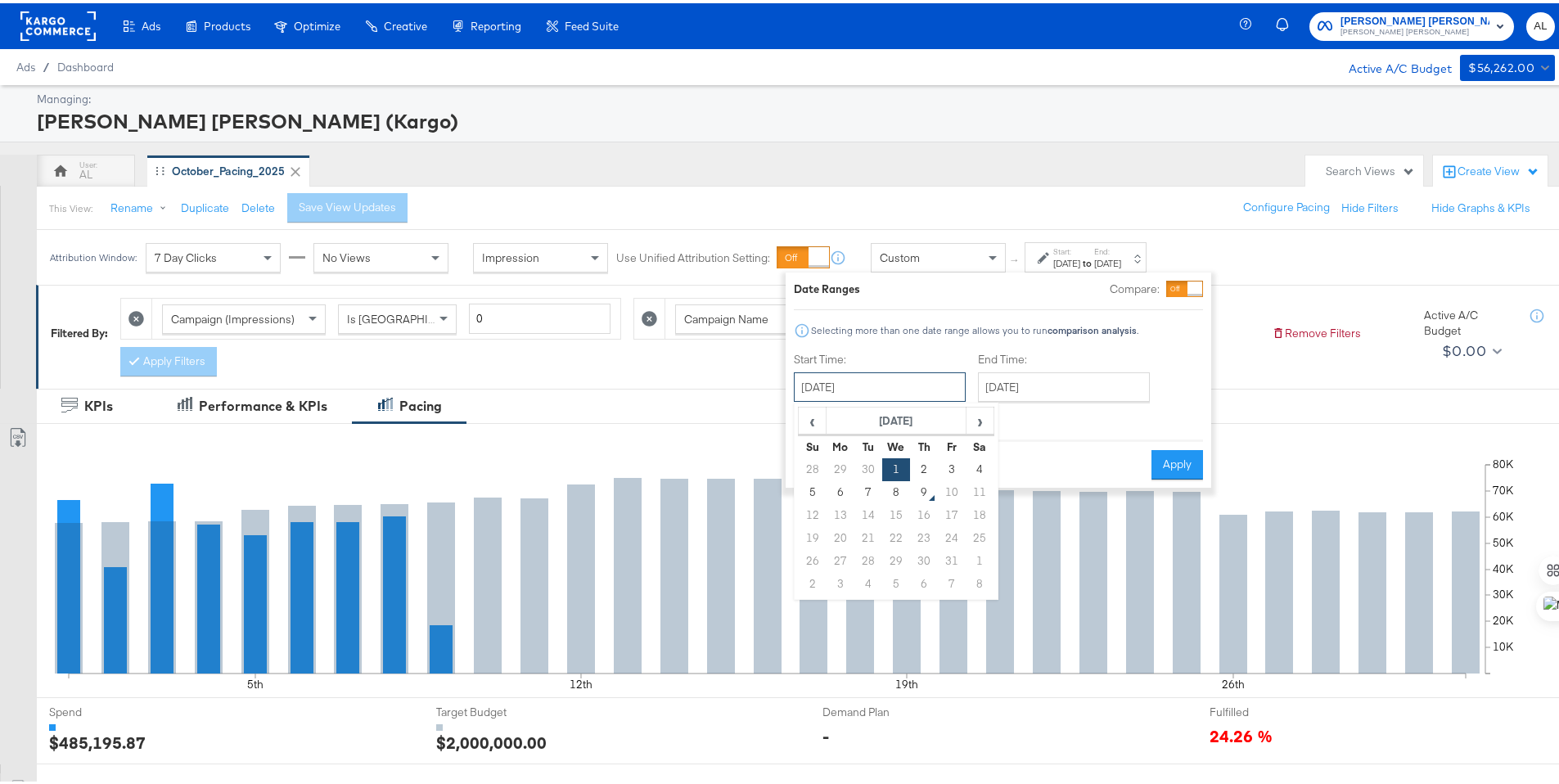
click at [871, 392] on input "October 1st 2025" at bounding box center [879, 384] width 172 height 30
click at [809, 493] on td "5" at bounding box center [812, 489] width 28 height 23
type input "October 5th 2025"
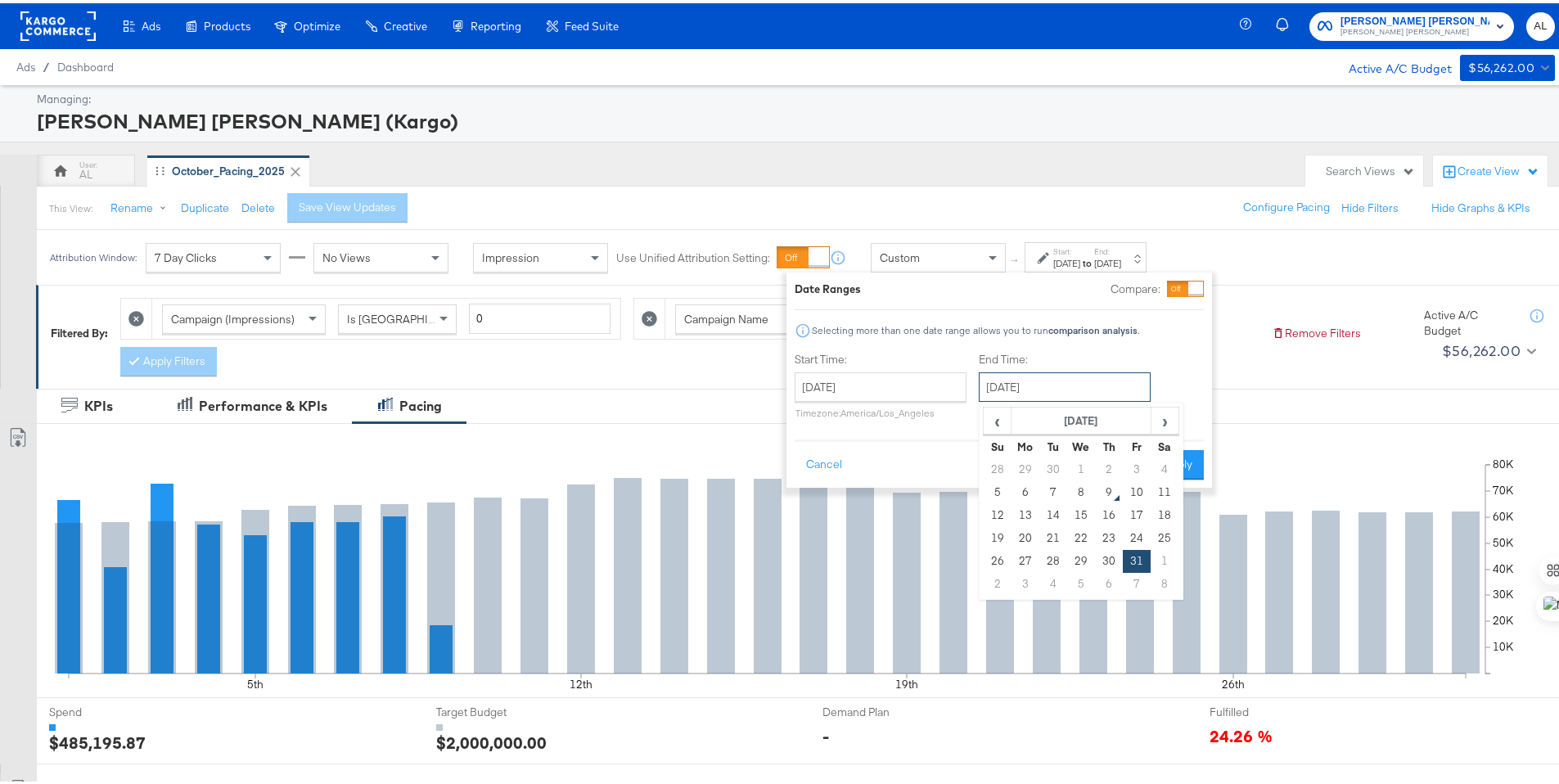
click at [1027, 393] on input "October 31st 2025" at bounding box center [1064, 384] width 172 height 30
click at [1088, 492] on td "8" at bounding box center [1081, 489] width 28 height 23
type input "October 8th 2025"
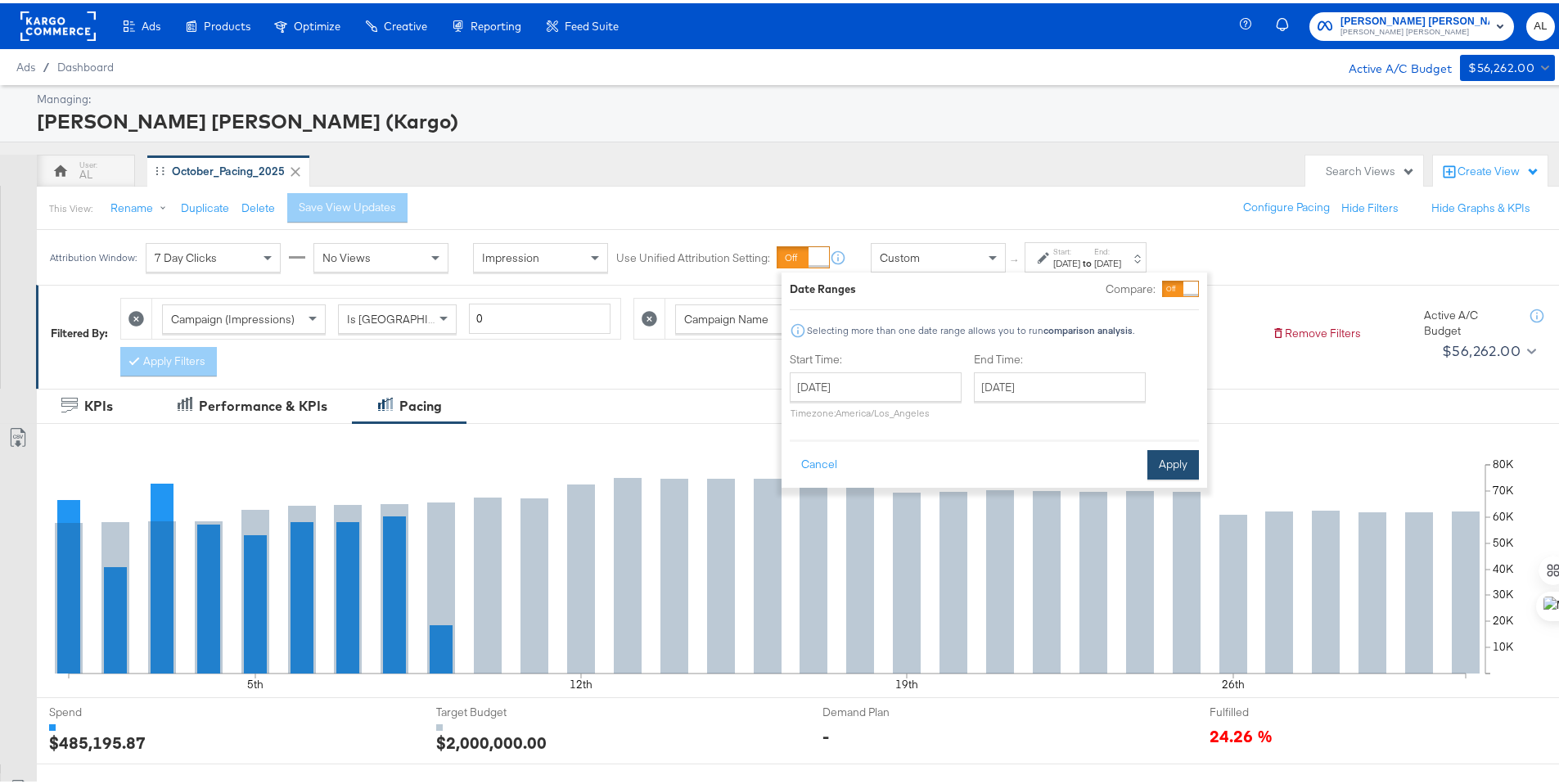
click at [1159, 460] on button "Apply" at bounding box center [1173, 461] width 52 height 30
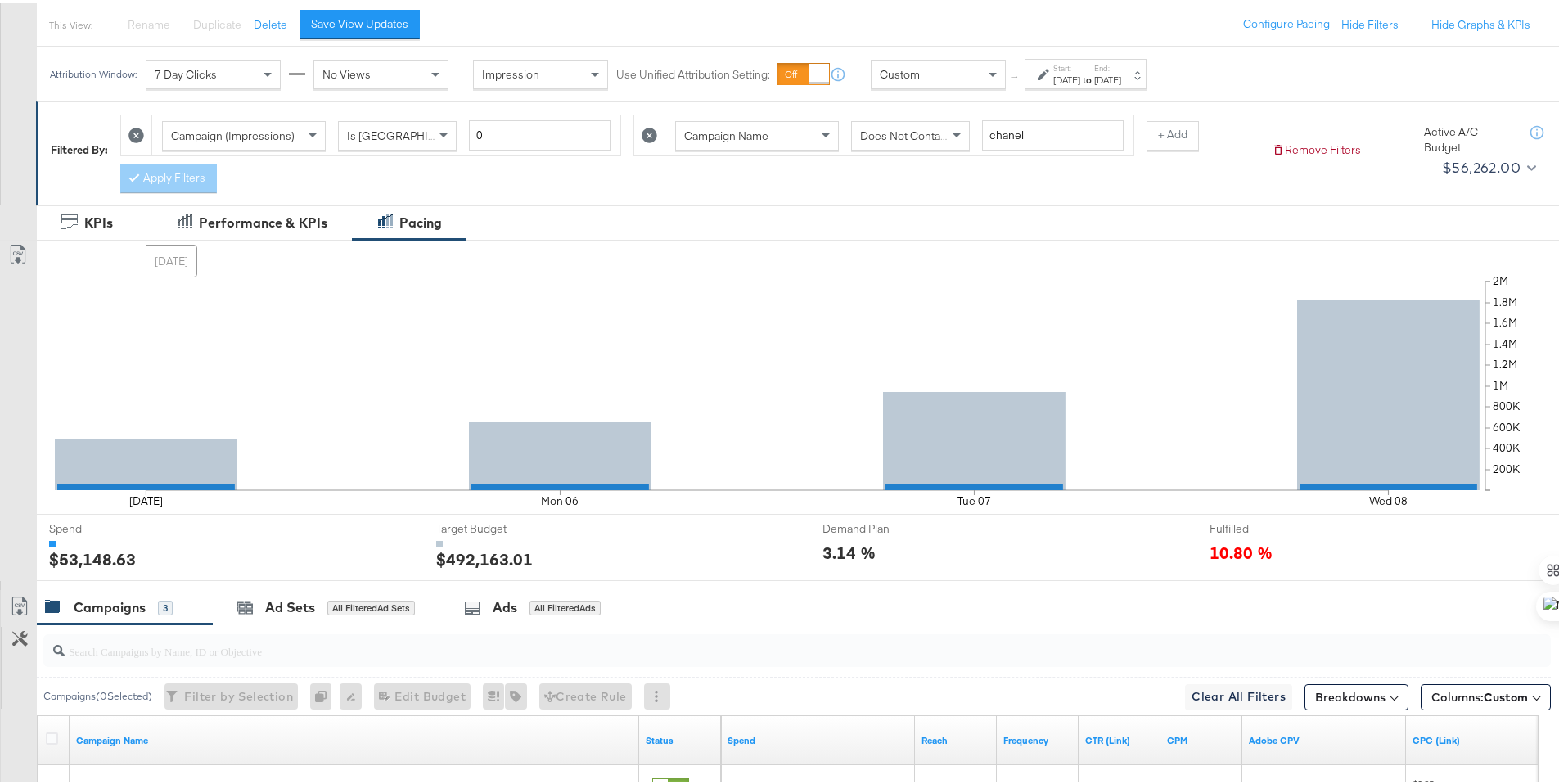
scroll to position [478, 0]
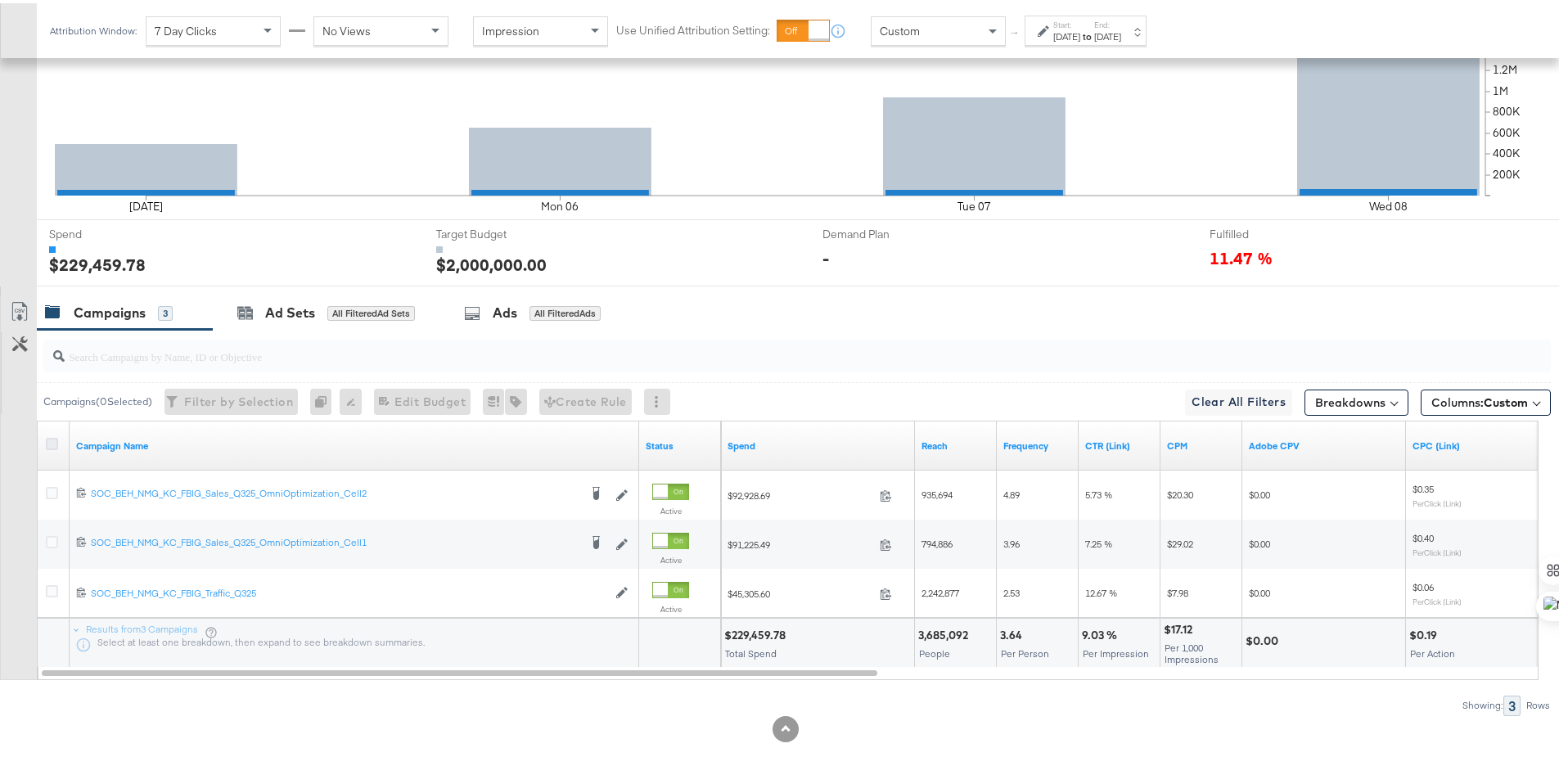
click at [53, 438] on icon at bounding box center [52, 440] width 12 height 12
click at [0, 0] on input "checkbox" at bounding box center [0, 0] width 0 height 0
click at [17, 304] on icon at bounding box center [20, 308] width 20 height 20
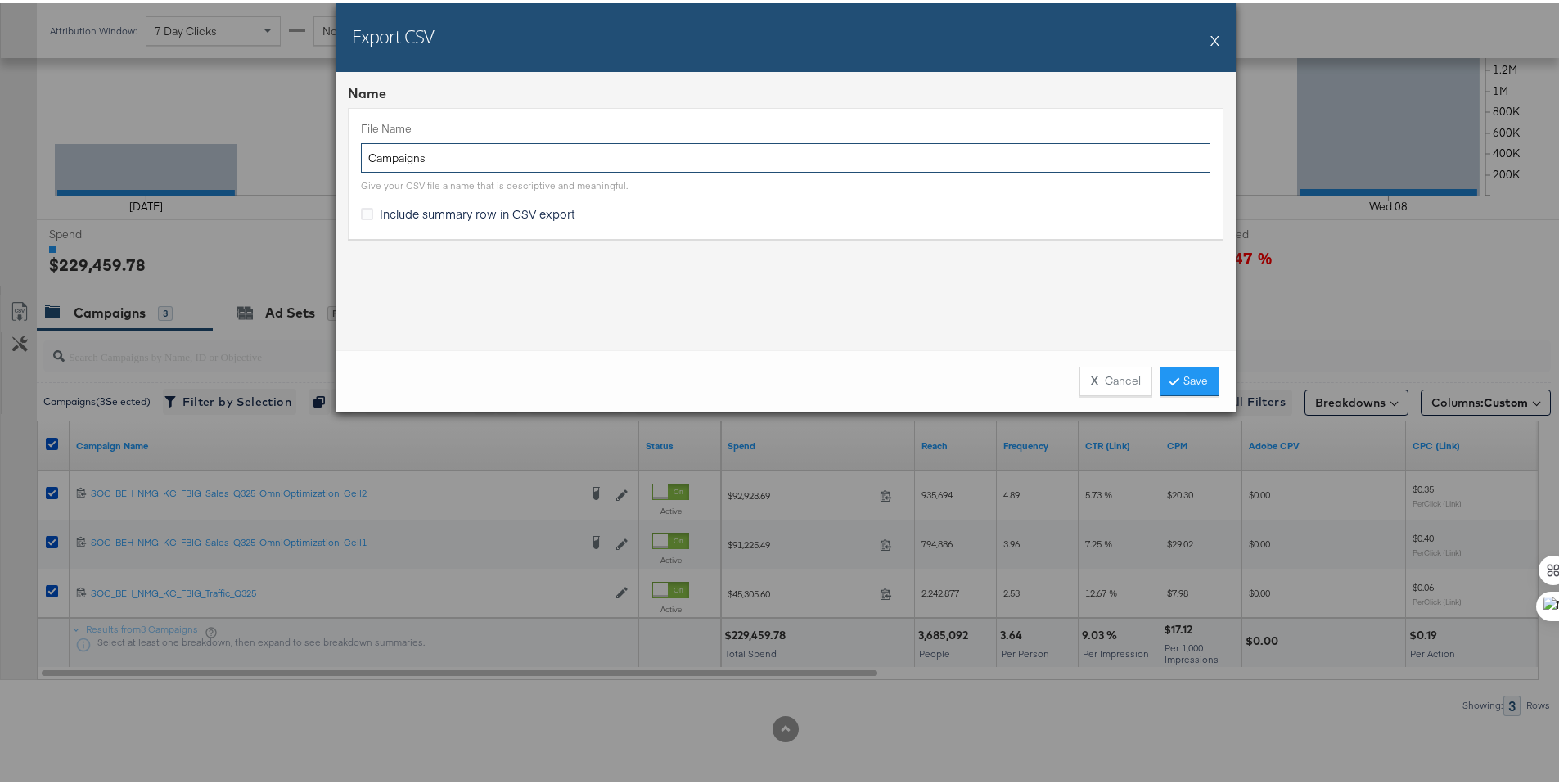
click at [363, 150] on input "Campaigns" at bounding box center [785, 155] width 849 height 30
type input "NM Campaigns"
click at [396, 211] on span "Include summary row in CSV export" at bounding box center [477, 210] width 196 height 16
click at [0, 0] on input "Include summary row in CSV export" at bounding box center [0, 0] width 0 height 0
click at [1199, 374] on link "Save" at bounding box center [1189, 378] width 59 height 30
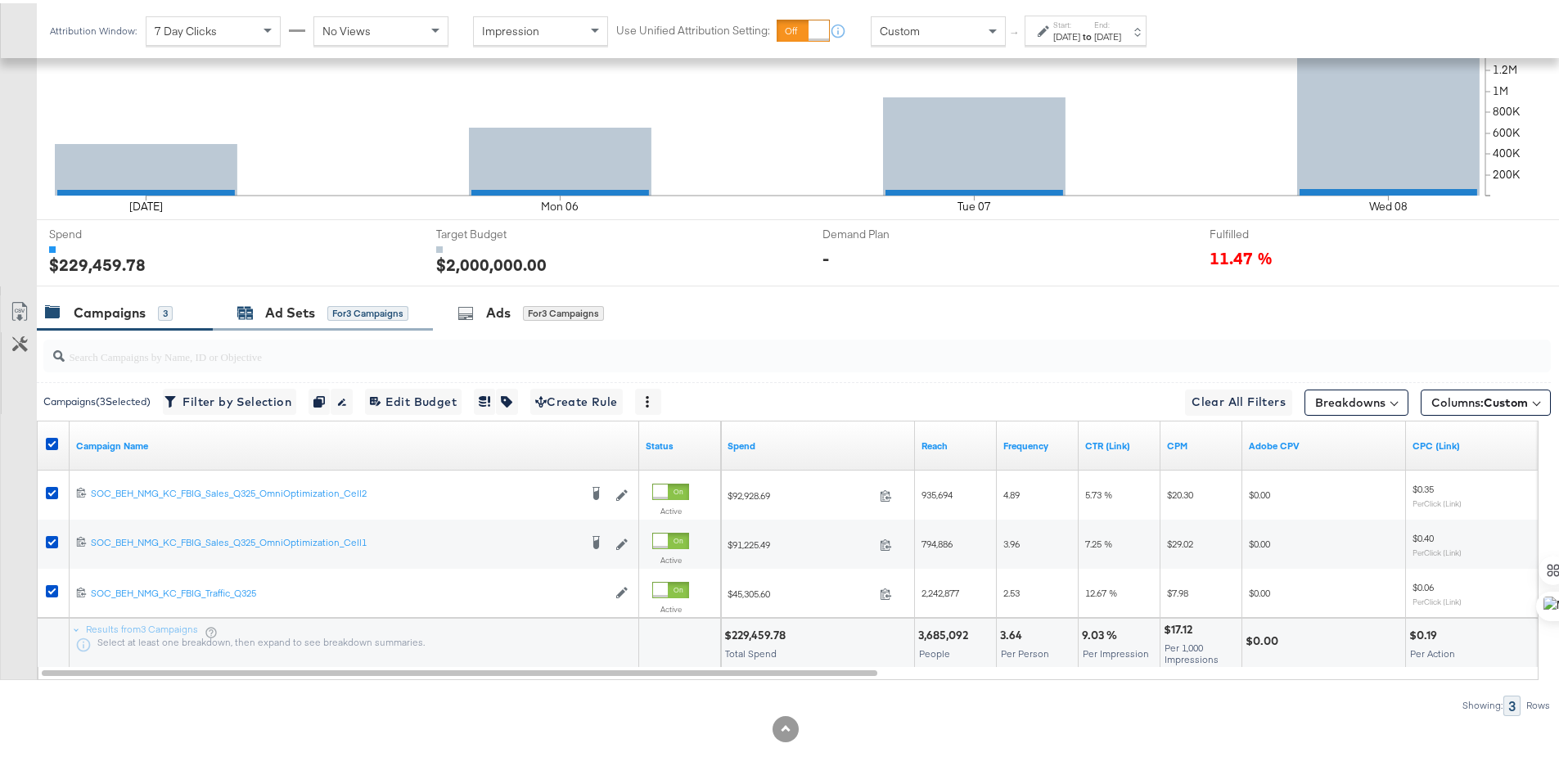
click at [270, 304] on div "Ad Sets" at bounding box center [290, 309] width 50 height 19
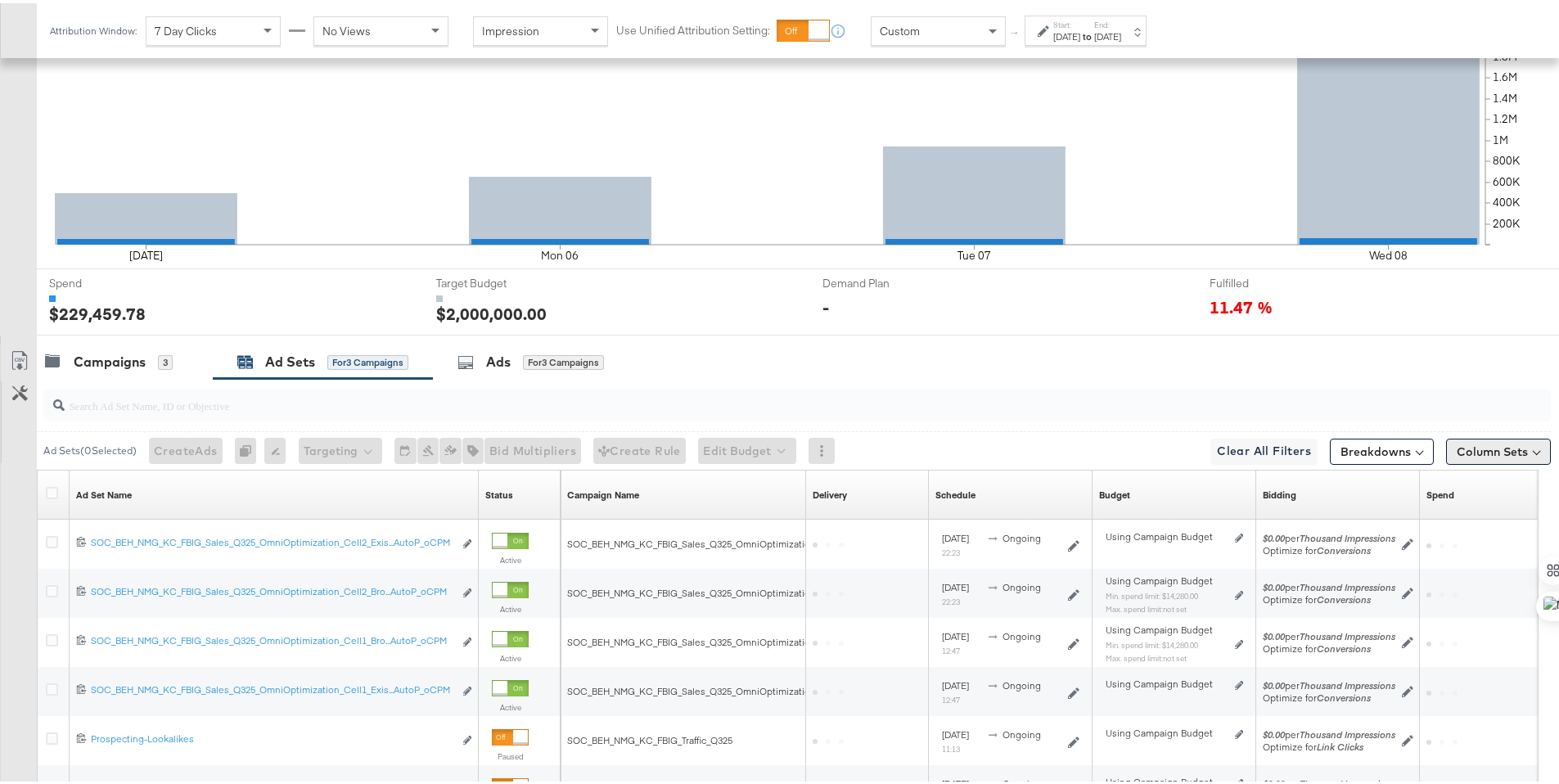
click at [1498, 467] on div "Spend Sorting Unavailable" at bounding box center [1516, 491] width 194 height 49
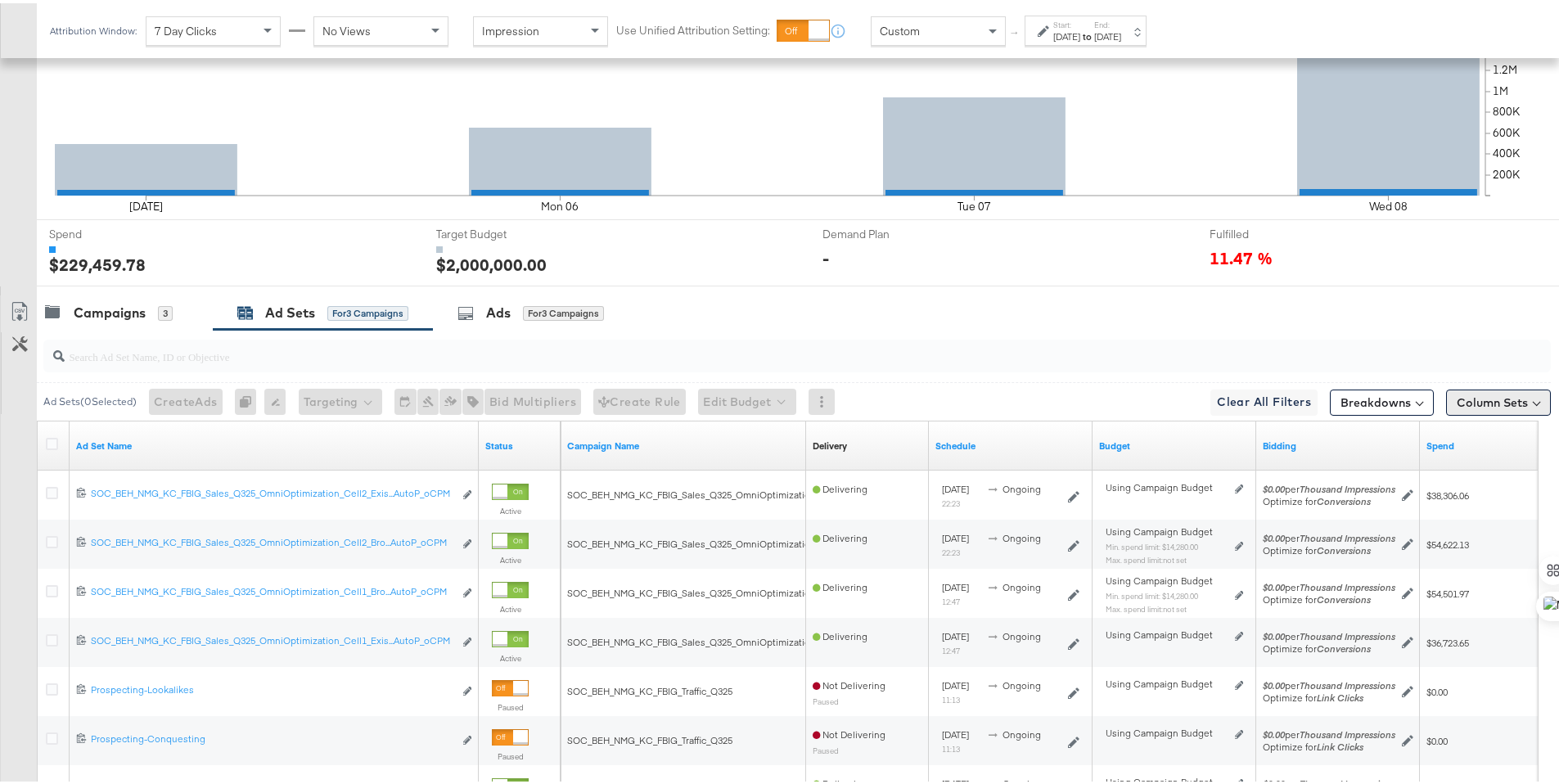
click at [1493, 399] on button "Column Sets" at bounding box center [1497, 398] width 104 height 26
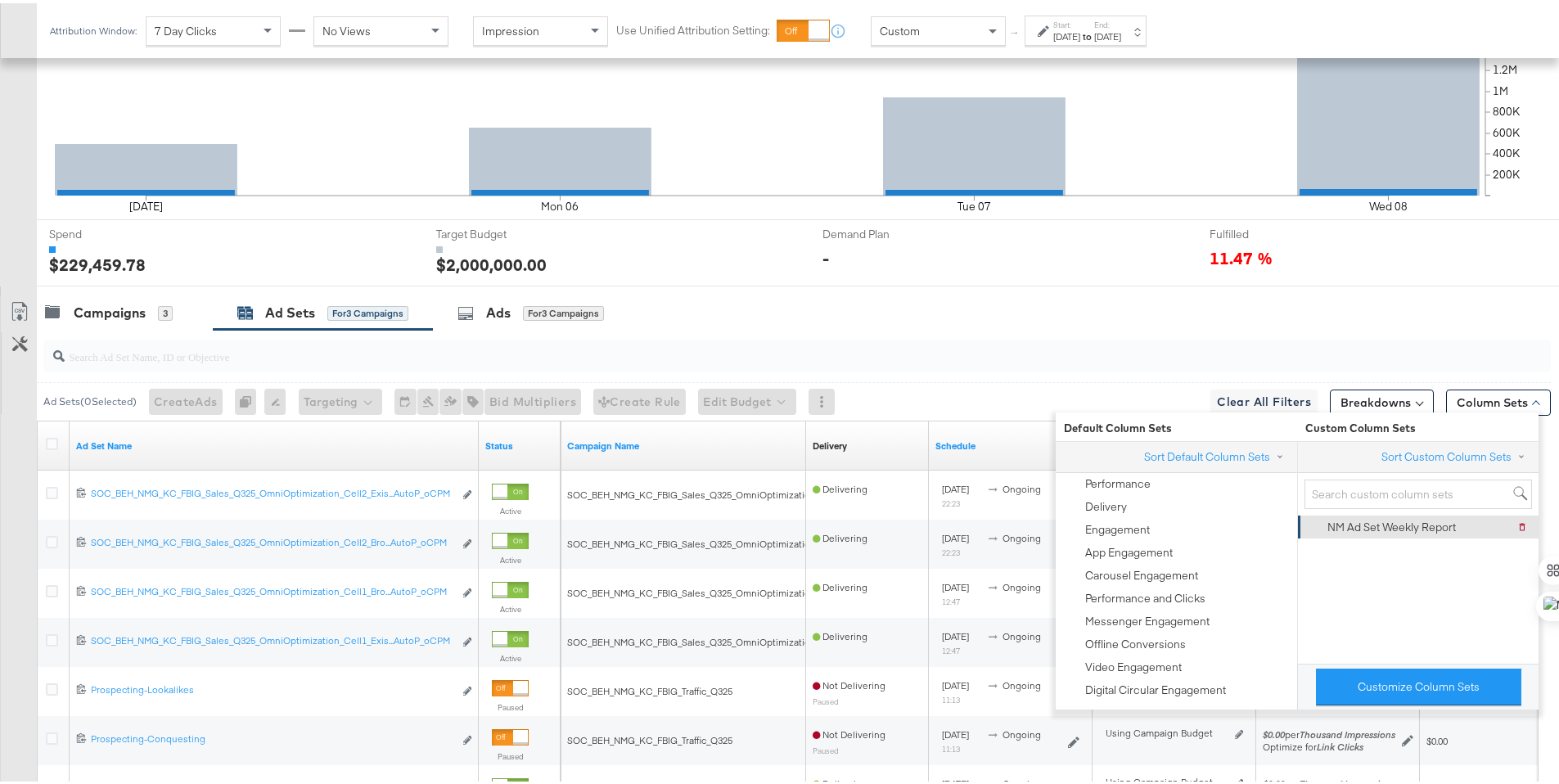
click at [1462, 522] on div "NM Ad Set Weekly Report Delete NM Ad Set Weekly Report" at bounding box center [1416, 523] width 220 height 23
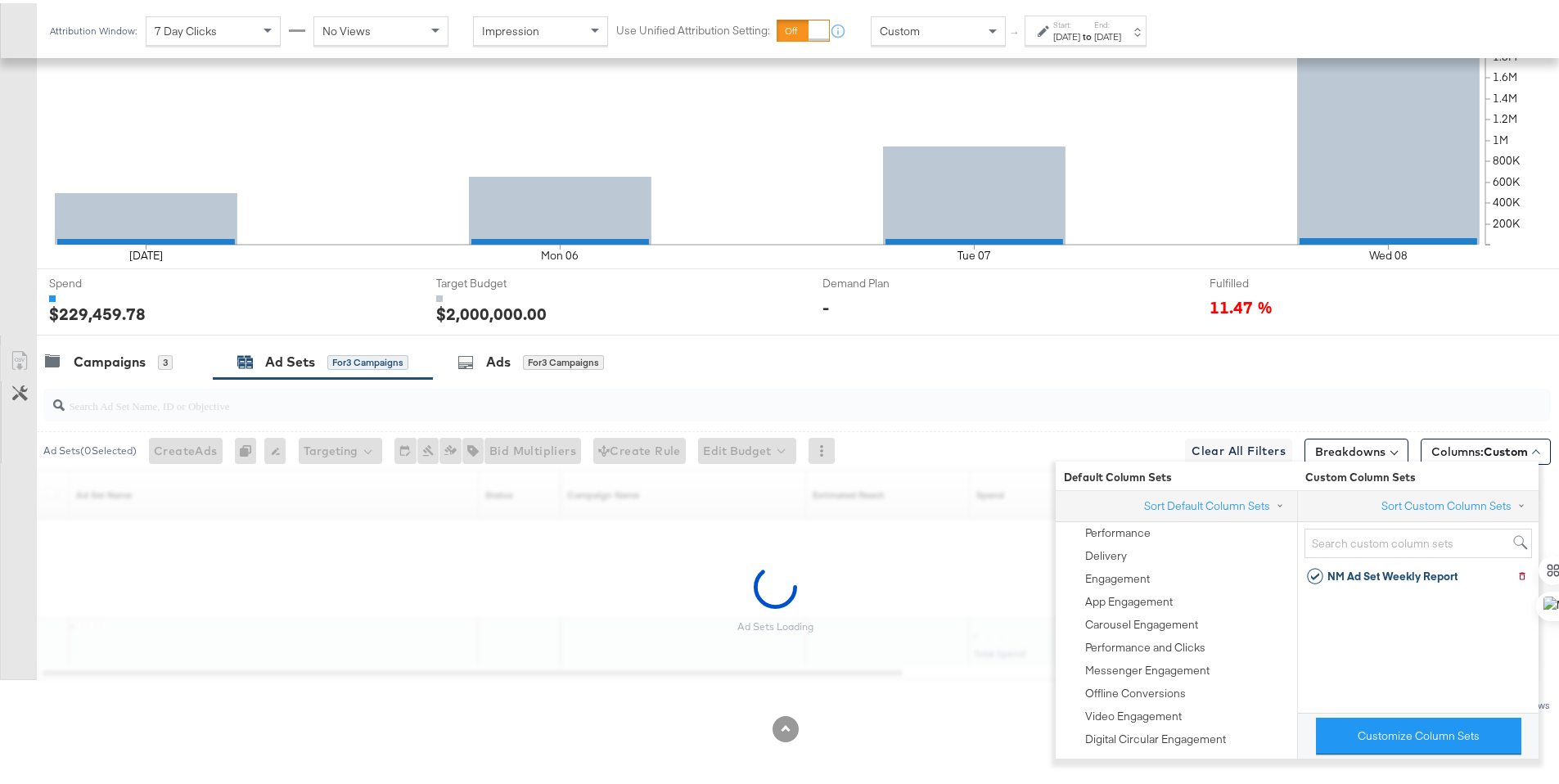
click at [1481, 386] on div at bounding box center [797, 401] width 1507 height 33
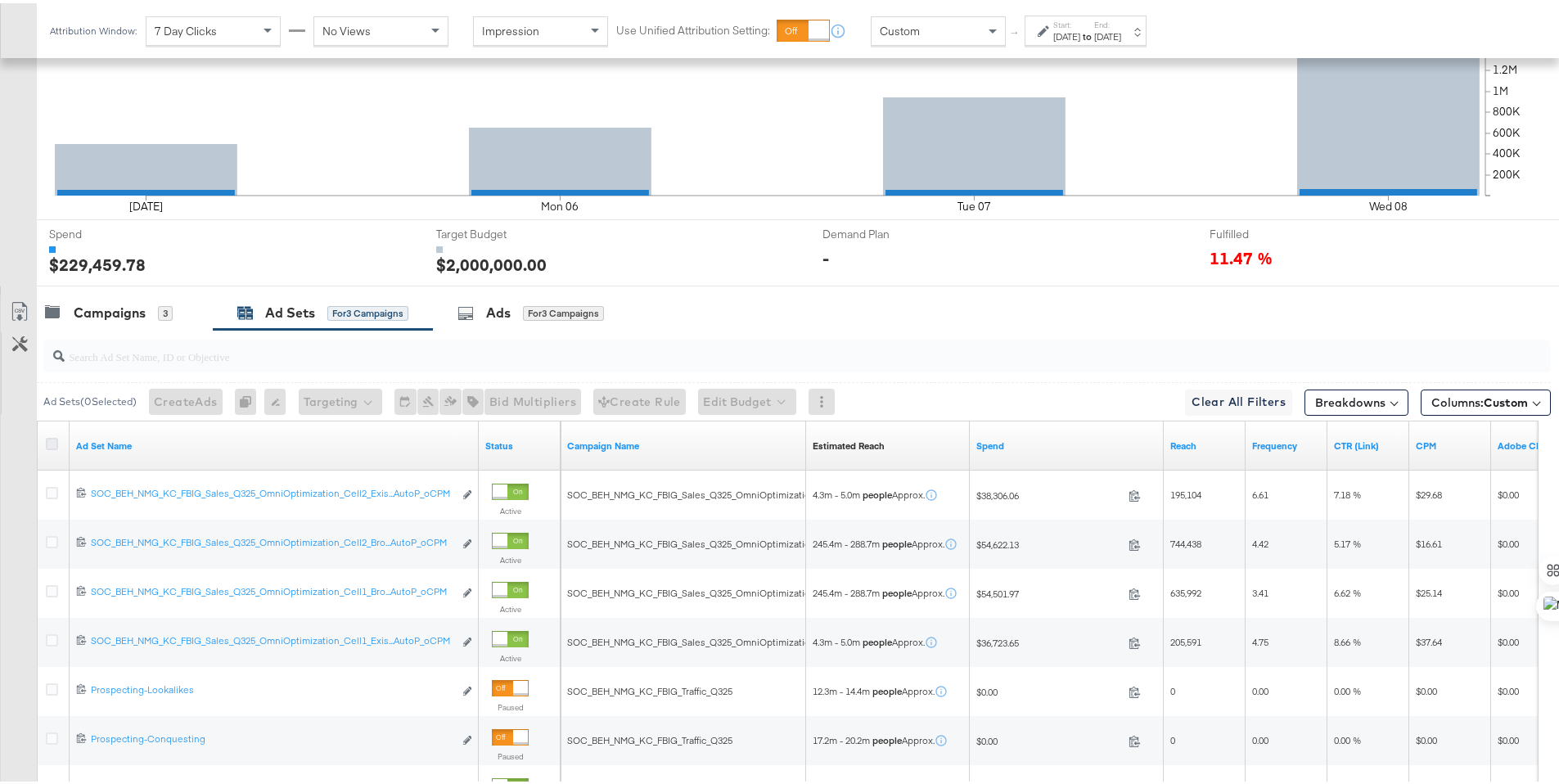
click at [54, 440] on icon at bounding box center [52, 440] width 12 height 12
click at [0, 0] on input "checkbox" at bounding box center [0, 0] width 0 height 0
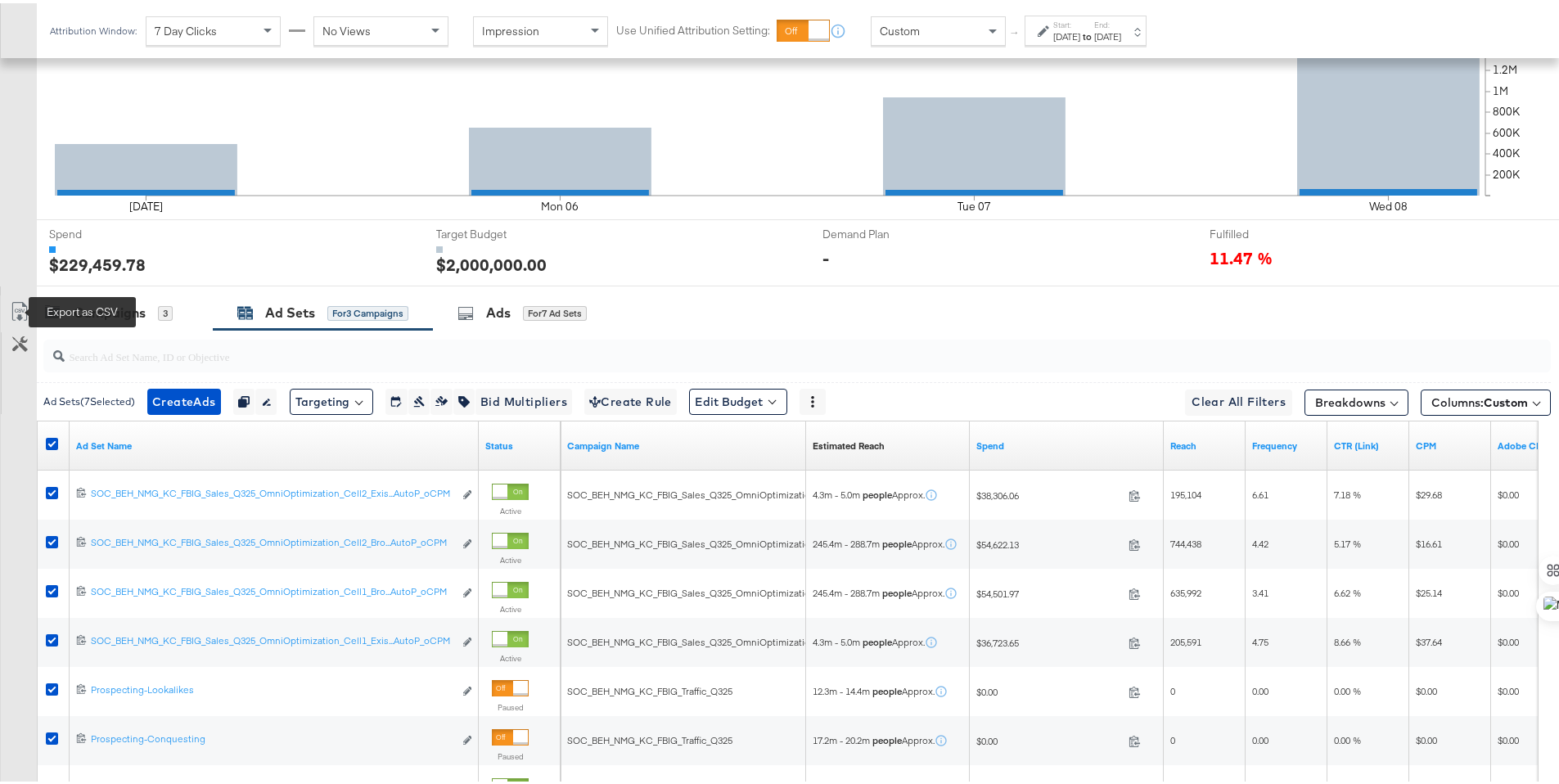
click at [17, 307] on icon at bounding box center [19, 312] width 10 height 12
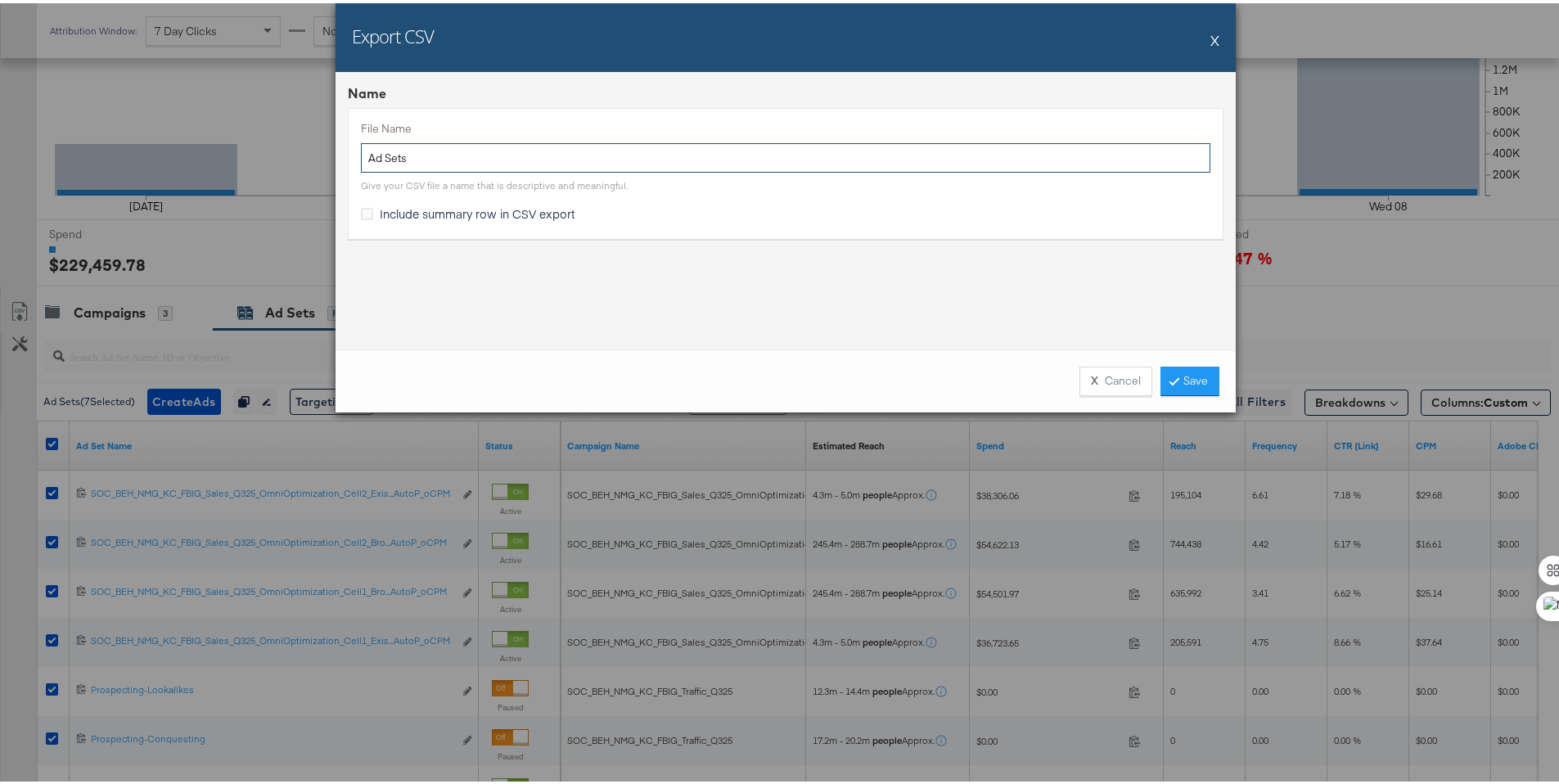
click at [363, 156] on input "Ad Sets" at bounding box center [785, 155] width 849 height 30
type input "NM Ad Sets"
click at [386, 204] on span "Include summary row in CSV export" at bounding box center [477, 210] width 196 height 16
click at [0, 0] on input "Include summary row in CSV export" at bounding box center [0, 0] width 0 height 0
click at [1191, 377] on link "Save" at bounding box center [1189, 378] width 59 height 30
